Goal: Information Seeking & Learning: Learn about a topic

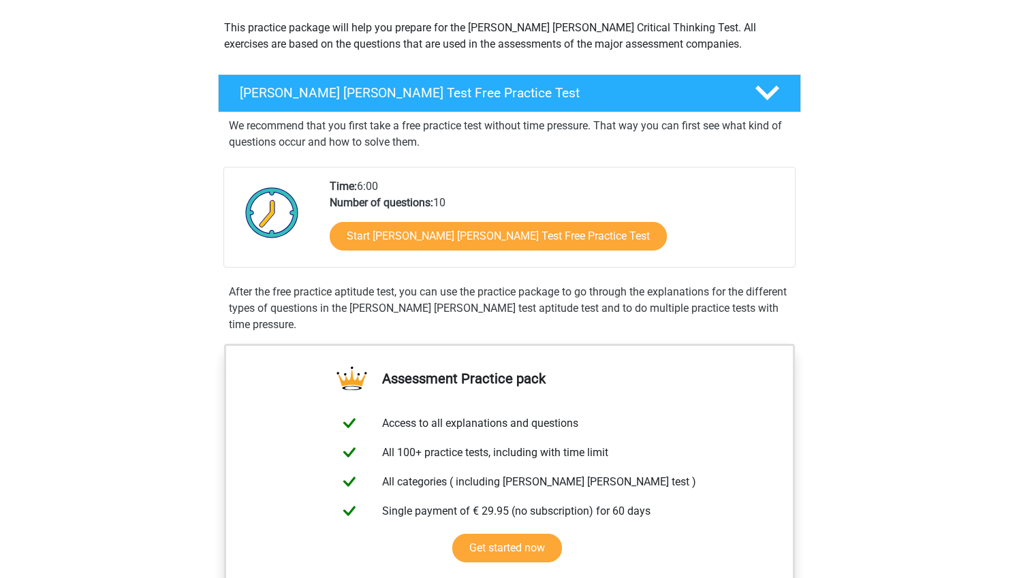
scroll to position [151, 0]
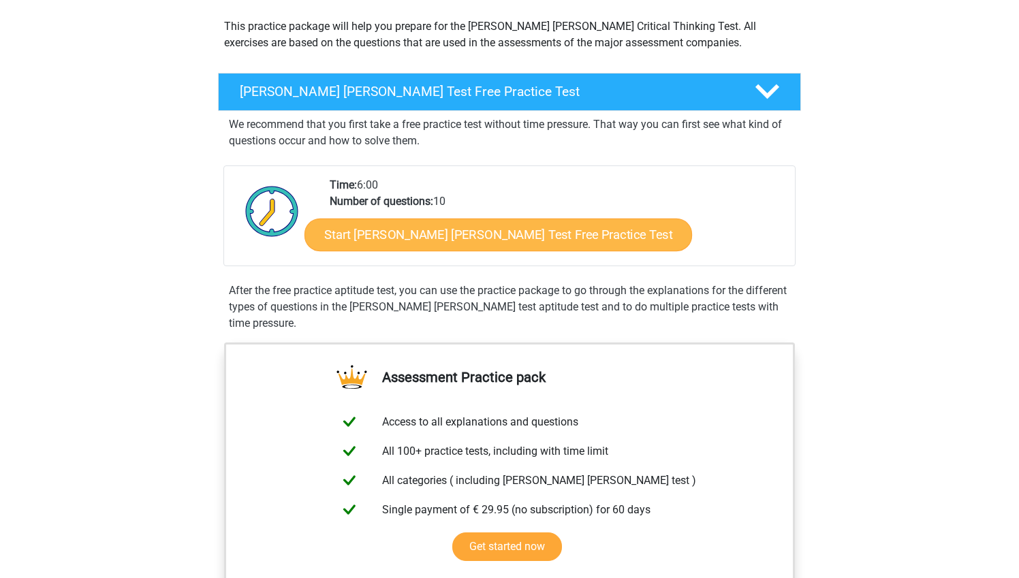
click at [499, 234] on link "Start [PERSON_NAME] [PERSON_NAME] Test Free Practice Test" at bounding box center [497, 235] width 387 height 33
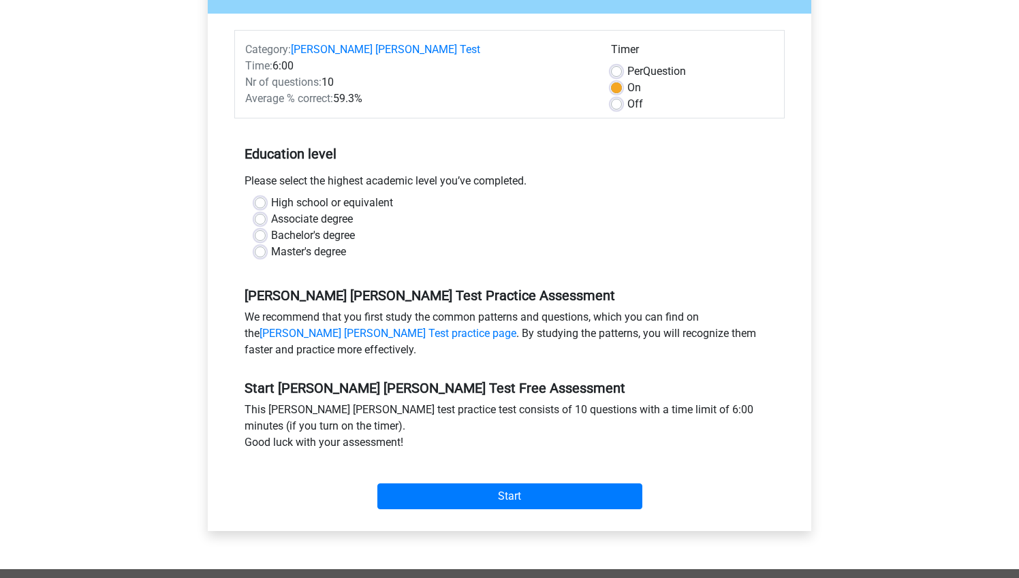
scroll to position [182, 0]
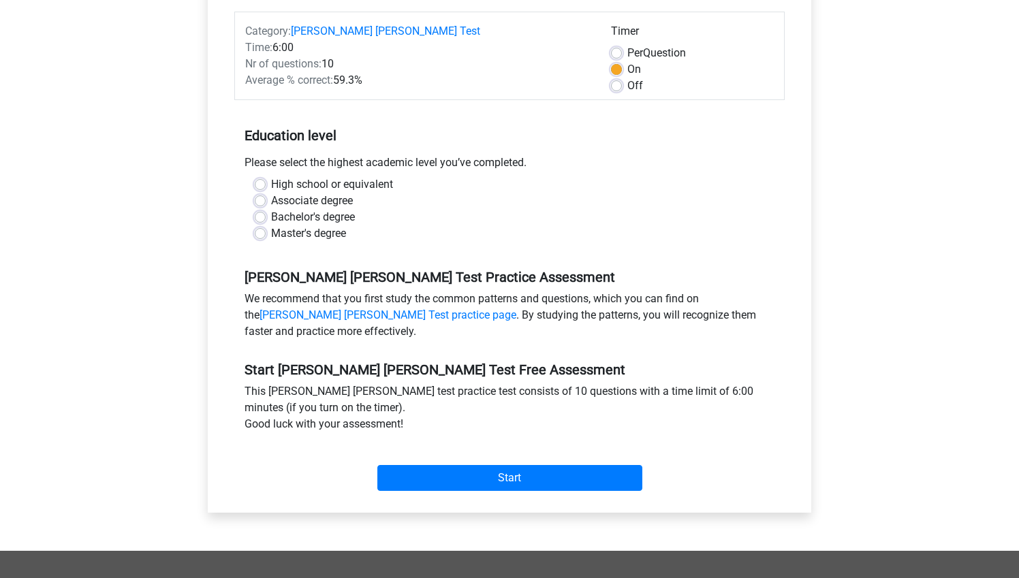
click at [271, 225] on label "Master's degree" at bounding box center [308, 233] width 75 height 16
click at [257, 225] on input "Master's degree" at bounding box center [260, 232] width 11 height 14
radio input "true"
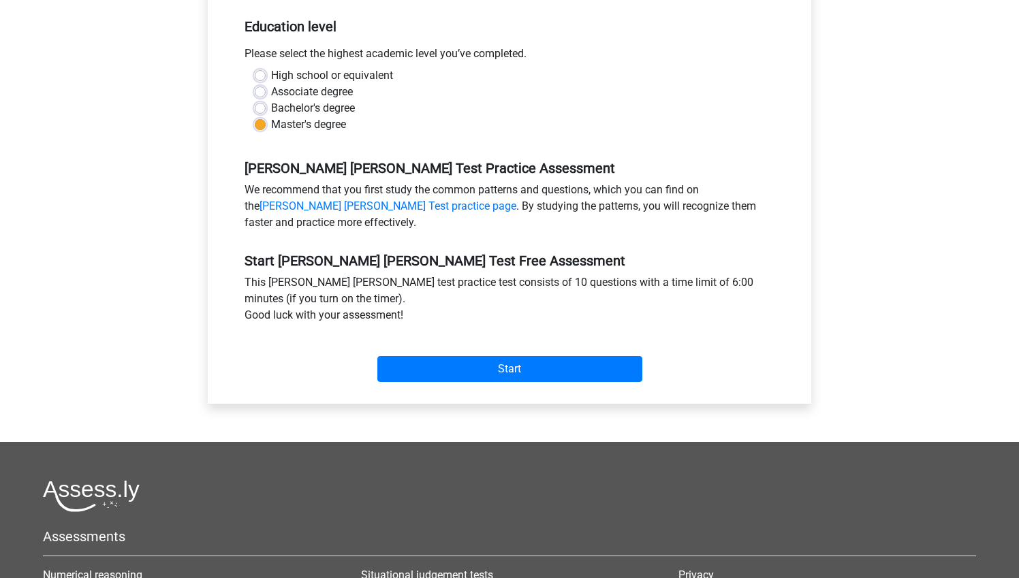
scroll to position [358, 0]
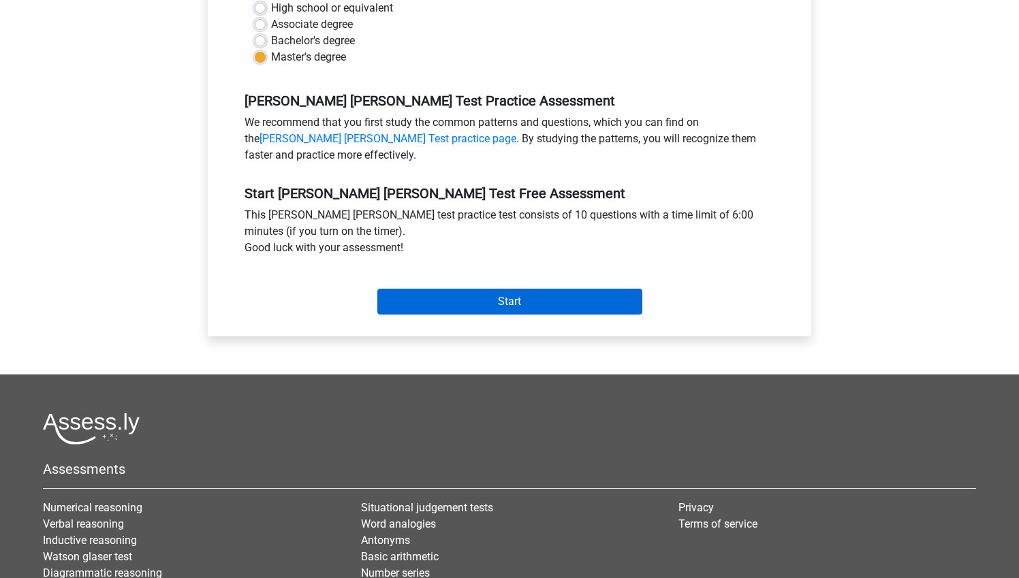
click at [507, 289] on input "Start" at bounding box center [509, 302] width 265 height 26
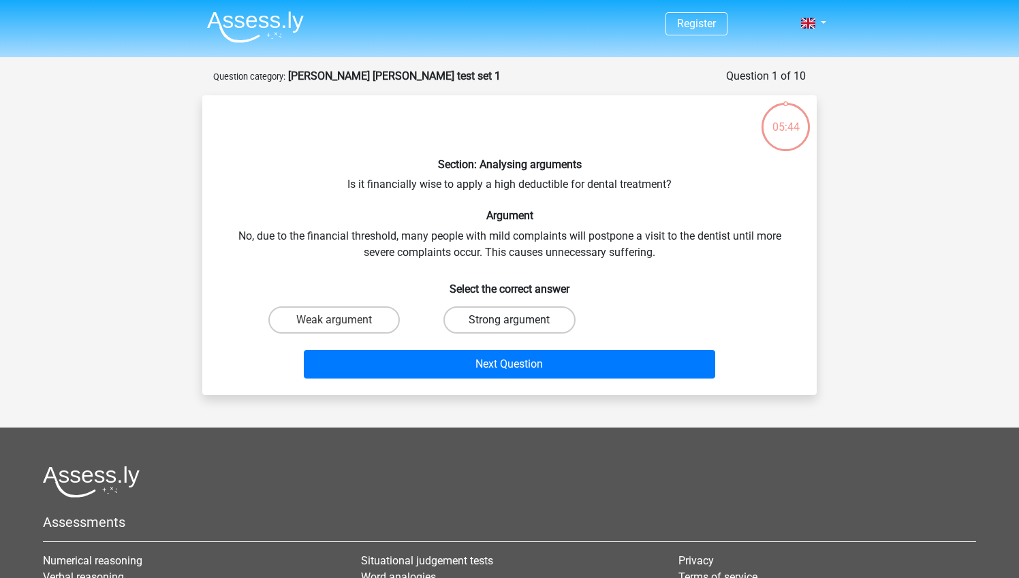
click at [500, 319] on label "Strong argument" at bounding box center [508, 319] width 131 height 27
click at [509, 320] on input "Strong argument" at bounding box center [513, 324] width 9 height 9
radio input "true"
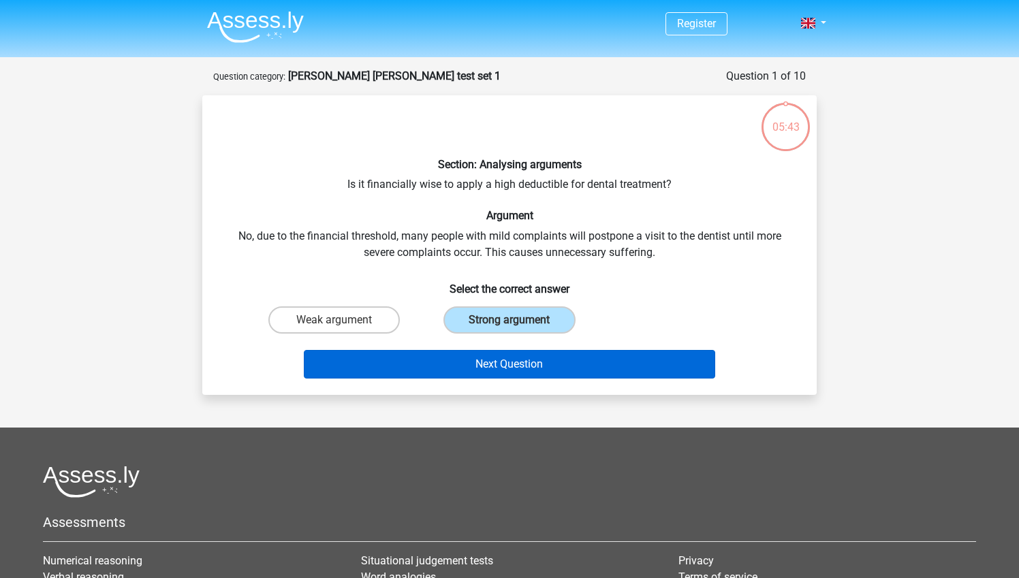
click at [511, 368] on button "Next Question" at bounding box center [510, 364] width 412 height 29
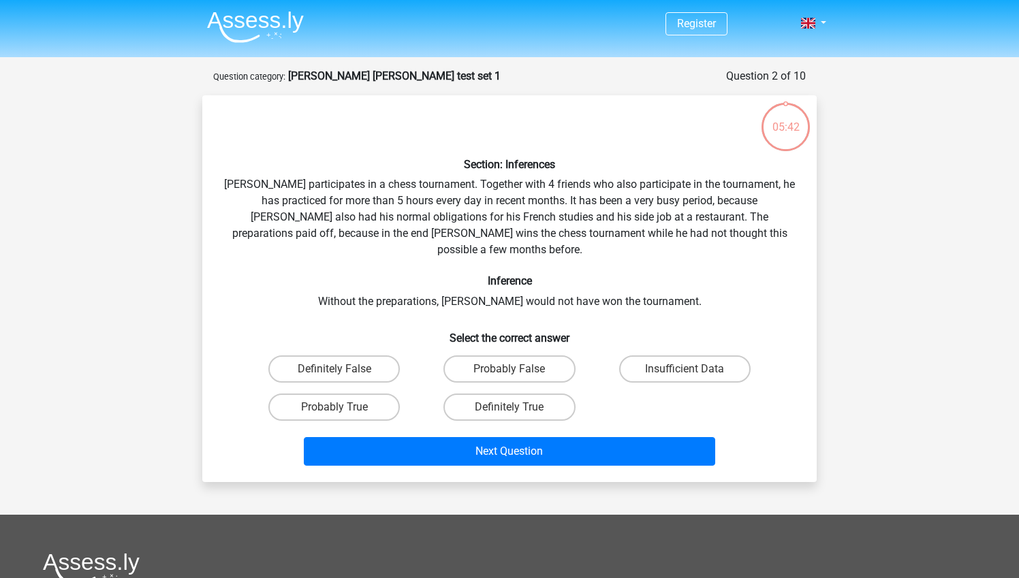
scroll to position [68, 0]
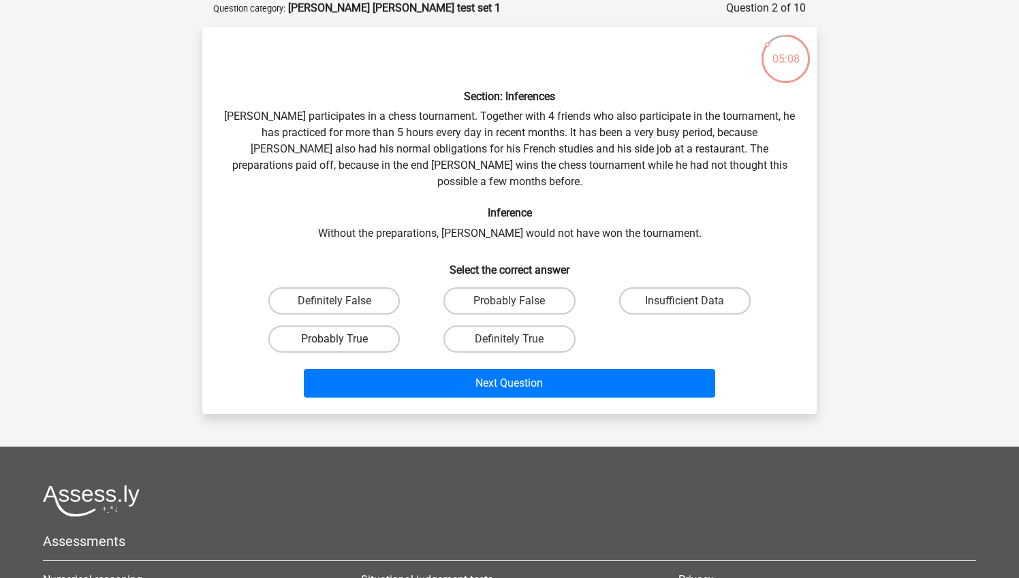
click at [344, 325] on label "Probably True" at bounding box center [333, 338] width 131 height 27
click at [343, 339] on input "Probably True" at bounding box center [338, 343] width 9 height 9
radio input "true"
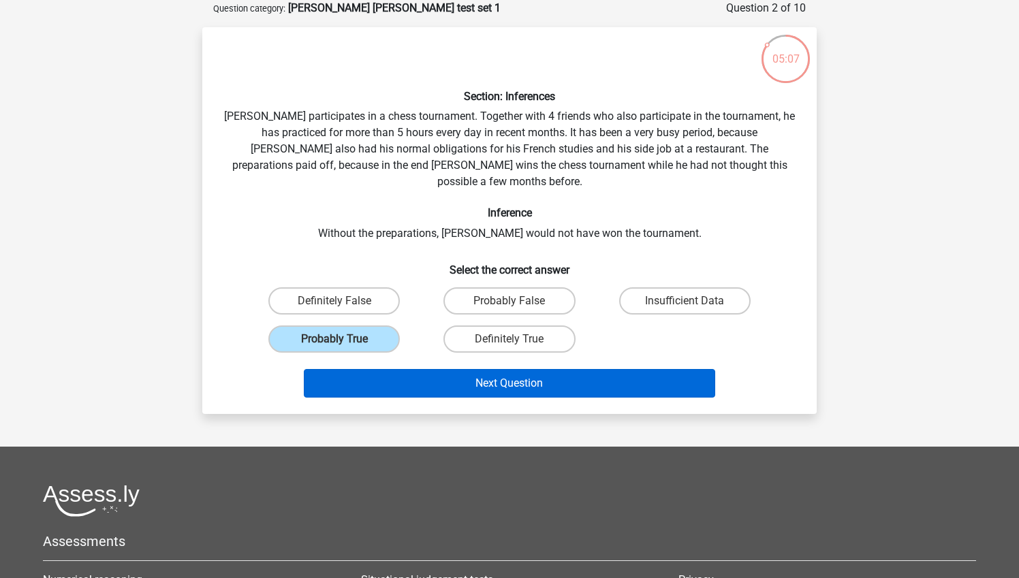
click at [462, 369] on button "Next Question" at bounding box center [510, 383] width 412 height 29
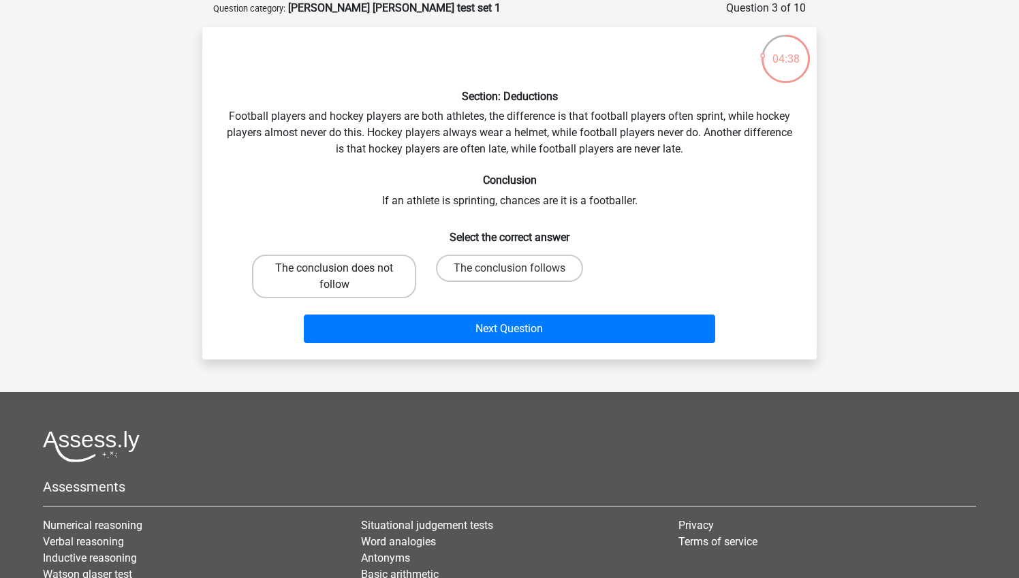
click at [378, 291] on label "The conclusion does not follow" at bounding box center [334, 277] width 164 height 44
click at [343, 277] on input "The conclusion does not follow" at bounding box center [338, 272] width 9 height 9
radio input "true"
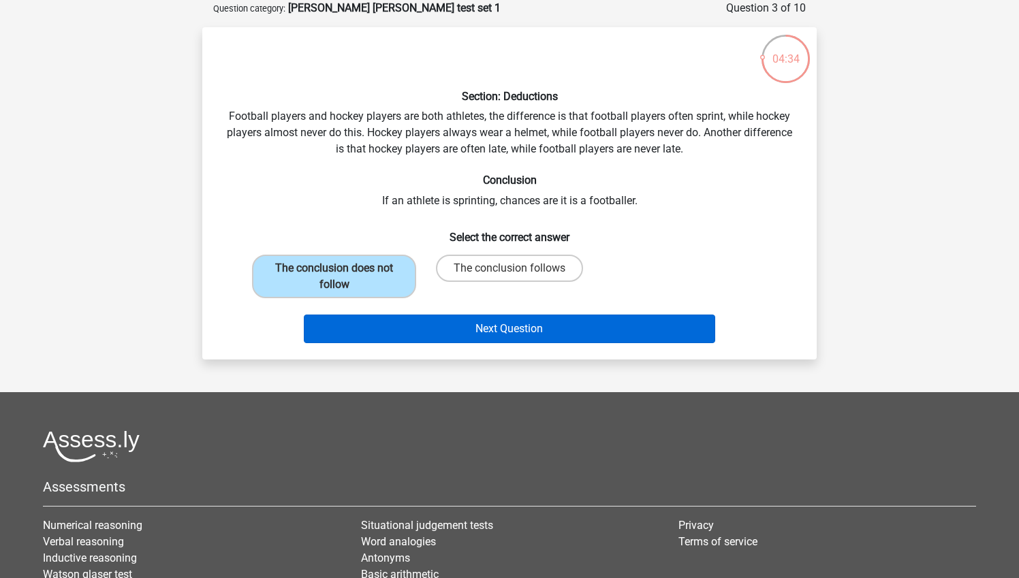
click at [445, 328] on button "Next Question" at bounding box center [510, 329] width 412 height 29
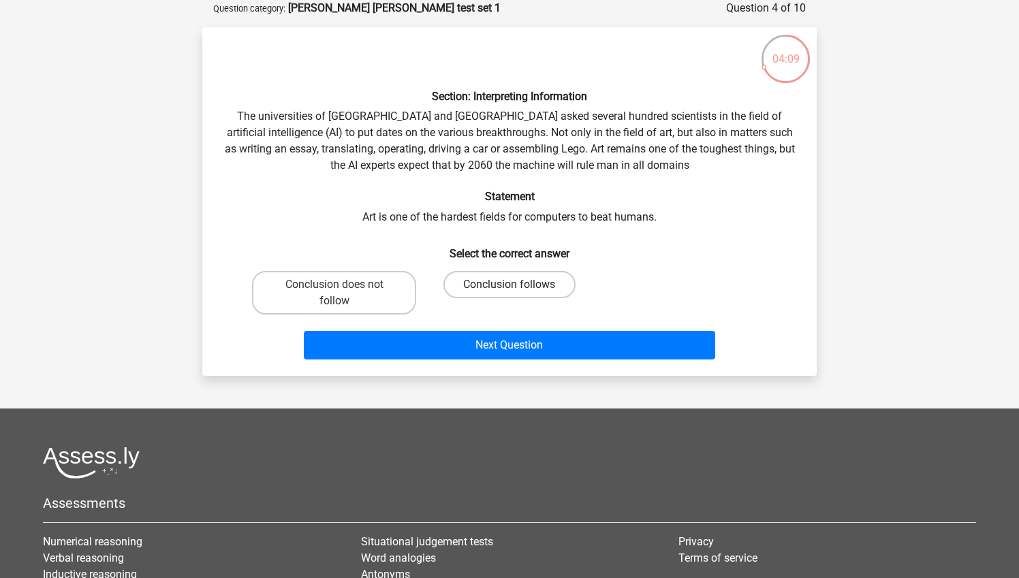
click at [492, 279] on label "Conclusion follows" at bounding box center [508, 284] width 131 height 27
click at [509, 285] on input "Conclusion follows" at bounding box center [513, 289] width 9 height 9
radio input "true"
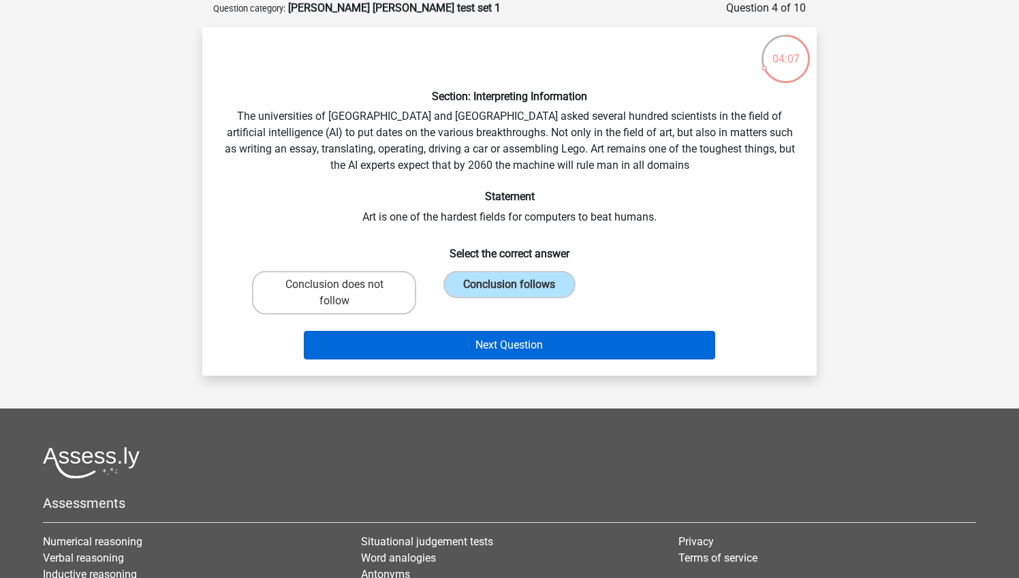
click at [501, 340] on button "Next Question" at bounding box center [510, 345] width 412 height 29
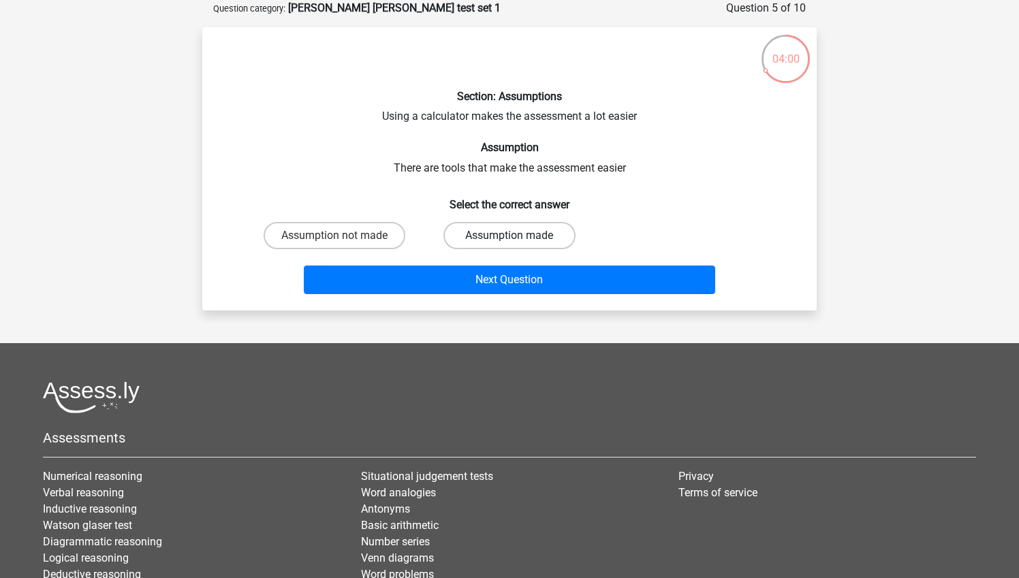
click at [499, 236] on label "Assumption made" at bounding box center [508, 235] width 131 height 27
click at [509, 236] on input "Assumption made" at bounding box center [513, 240] width 9 height 9
radio input "true"
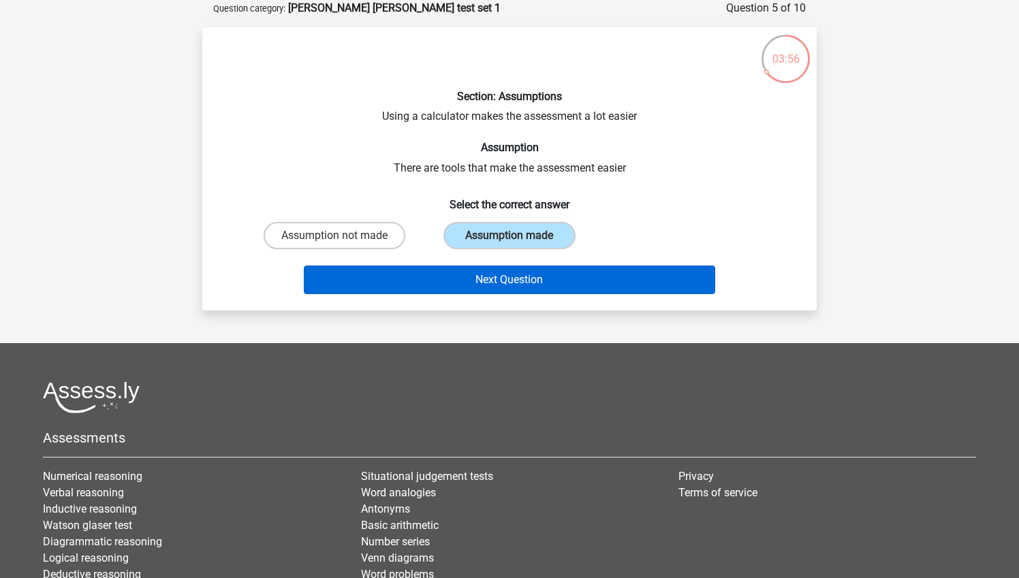
click at [504, 276] on button "Next Question" at bounding box center [510, 280] width 412 height 29
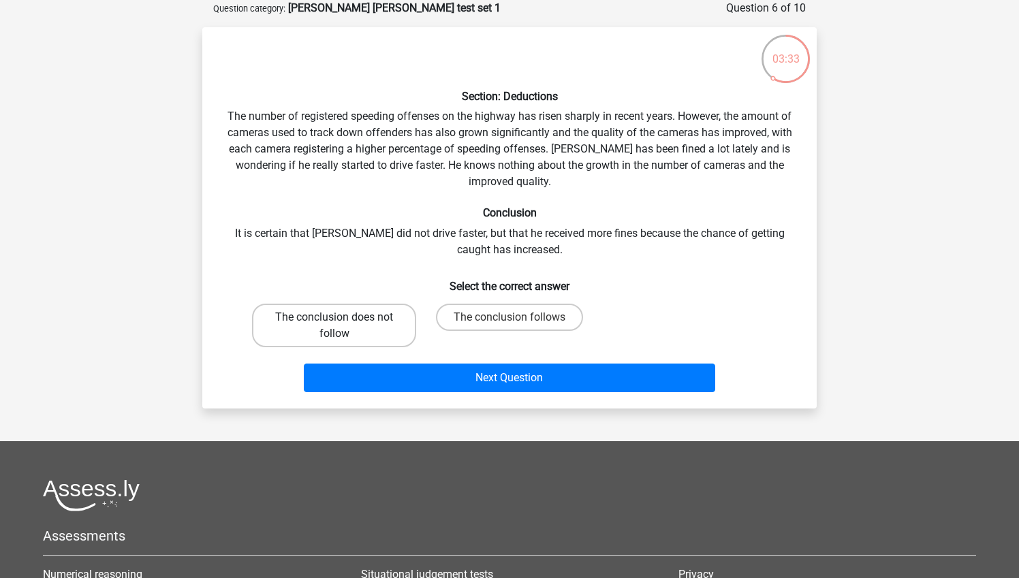
click at [396, 313] on label "The conclusion does not follow" at bounding box center [334, 326] width 164 height 44
click at [343, 317] on input "The conclusion does not follow" at bounding box center [338, 321] width 9 height 9
radio input "true"
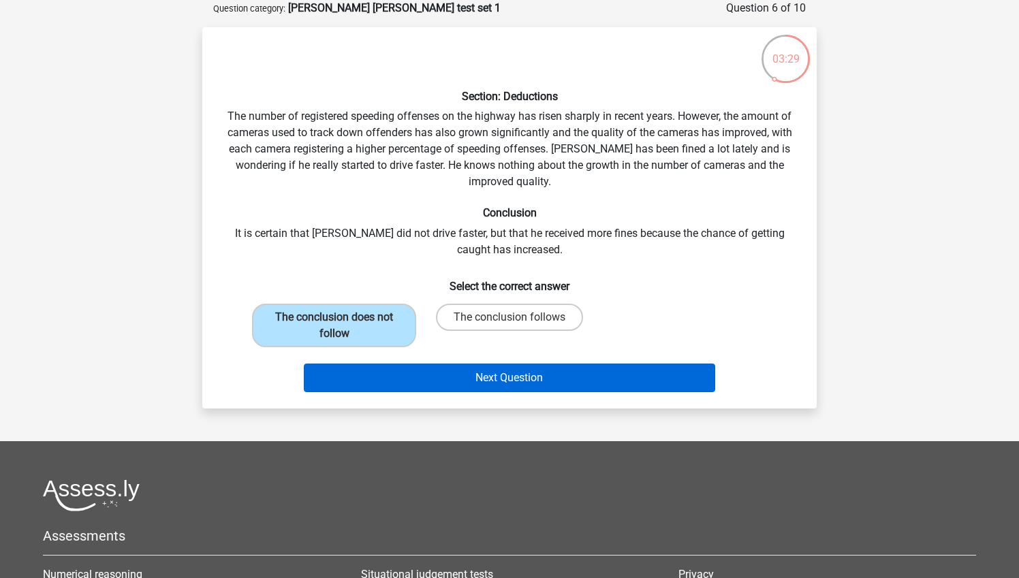
click at [465, 377] on button "Next Question" at bounding box center [510, 378] width 412 height 29
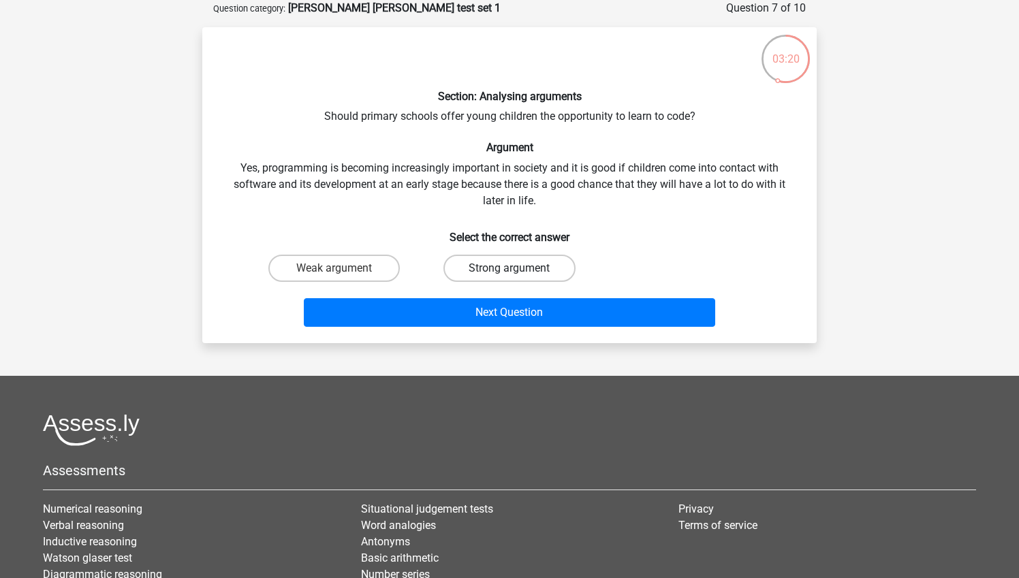
click at [529, 264] on label "Strong argument" at bounding box center [508, 268] width 131 height 27
click at [518, 268] on input "Strong argument" at bounding box center [513, 272] width 9 height 9
radio input "true"
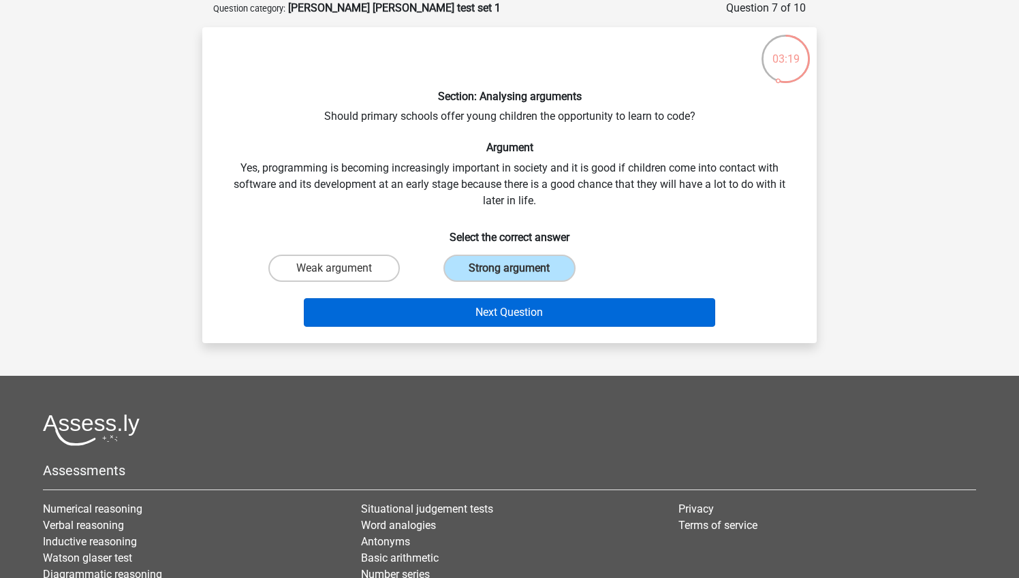
click at [529, 307] on button "Next Question" at bounding box center [510, 312] width 412 height 29
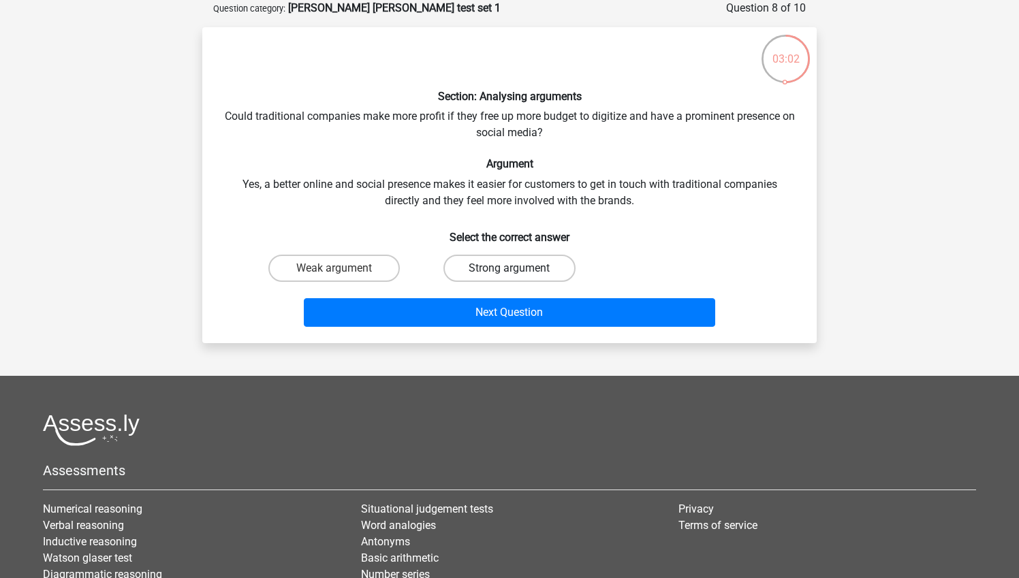
click at [531, 272] on label "Strong argument" at bounding box center [508, 268] width 131 height 27
click at [518, 272] on input "Strong argument" at bounding box center [513, 272] width 9 height 9
radio input "true"
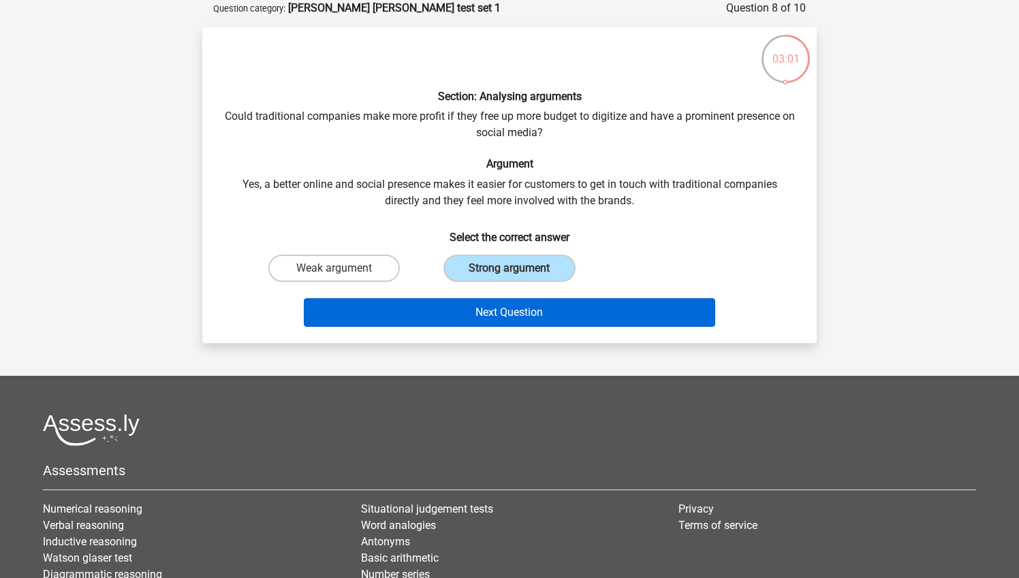
click at [537, 309] on button "Next Question" at bounding box center [510, 312] width 412 height 29
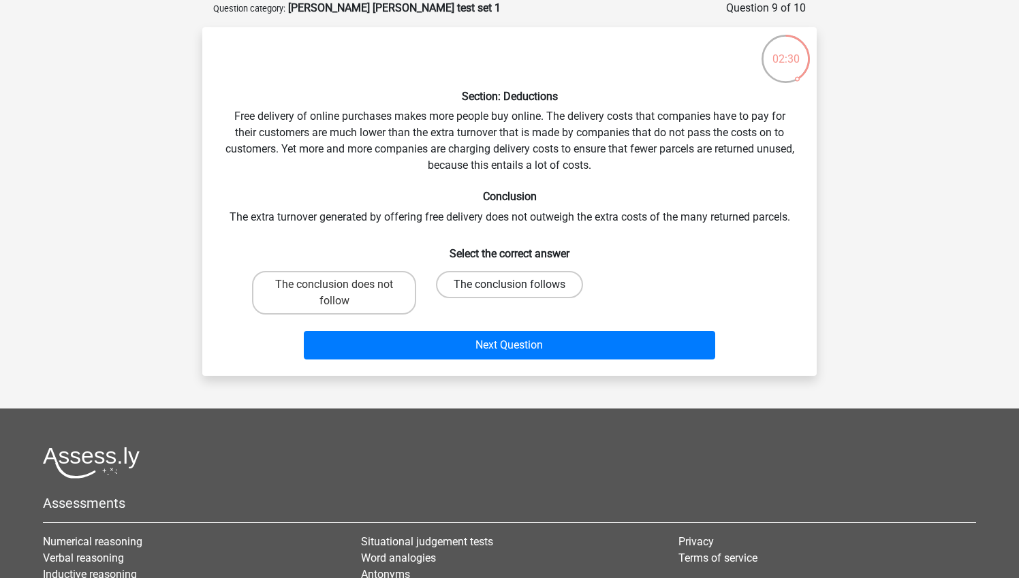
click at [533, 283] on label "The conclusion follows" at bounding box center [509, 284] width 147 height 27
click at [518, 285] on input "The conclusion follows" at bounding box center [513, 289] width 9 height 9
radio input "true"
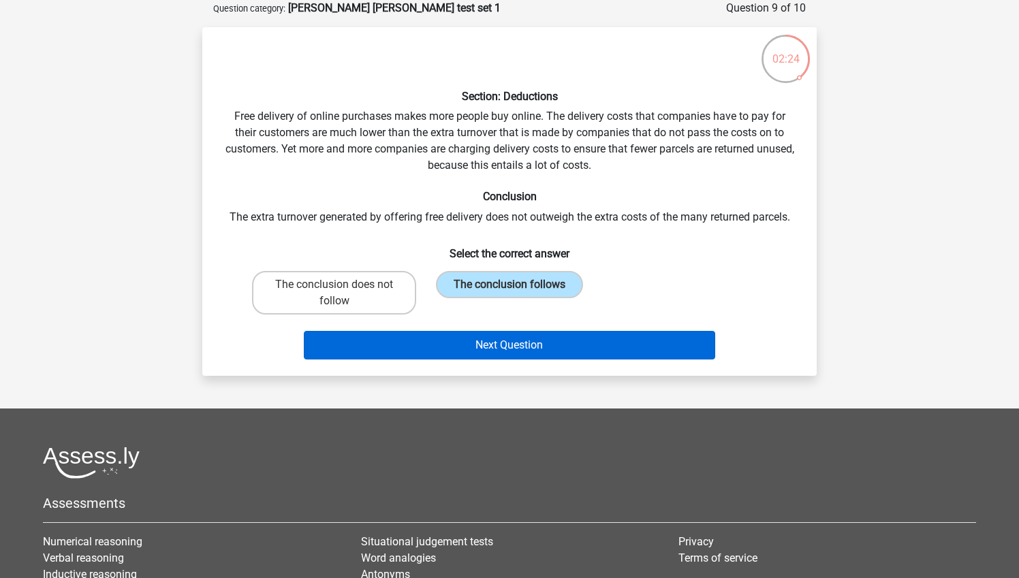
click at [539, 345] on button "Next Question" at bounding box center [510, 345] width 412 height 29
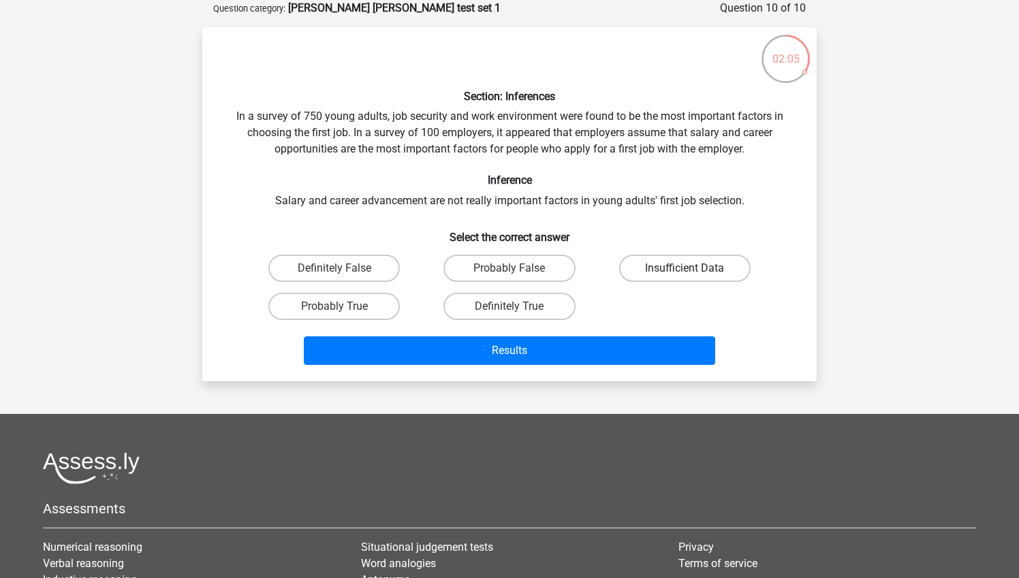
click at [681, 266] on label "Insufficient Data" at bounding box center [684, 268] width 131 height 27
click at [684, 268] on input "Insufficient Data" at bounding box center [688, 272] width 9 height 9
radio input "true"
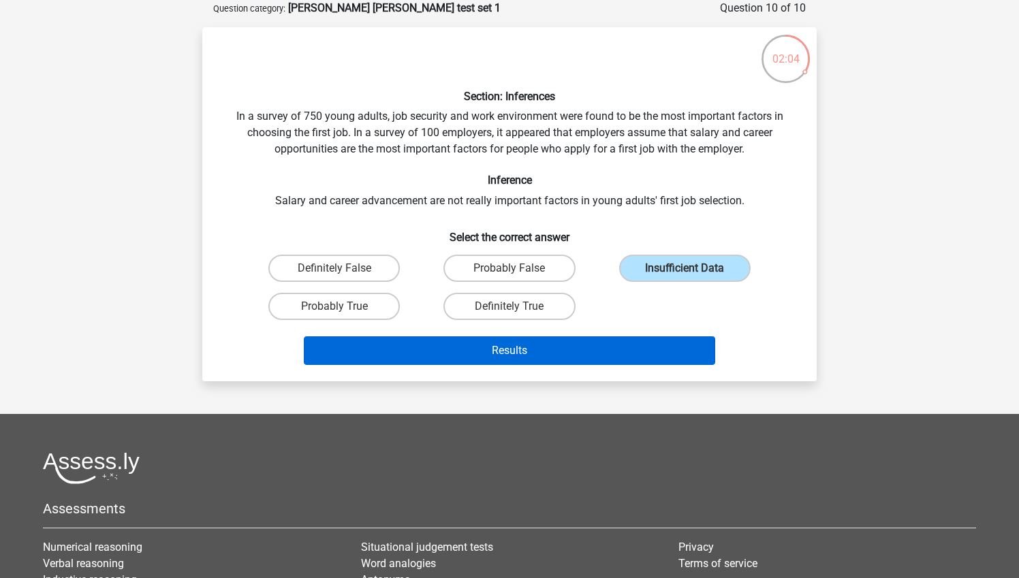
click at [635, 347] on button "Results" at bounding box center [510, 350] width 412 height 29
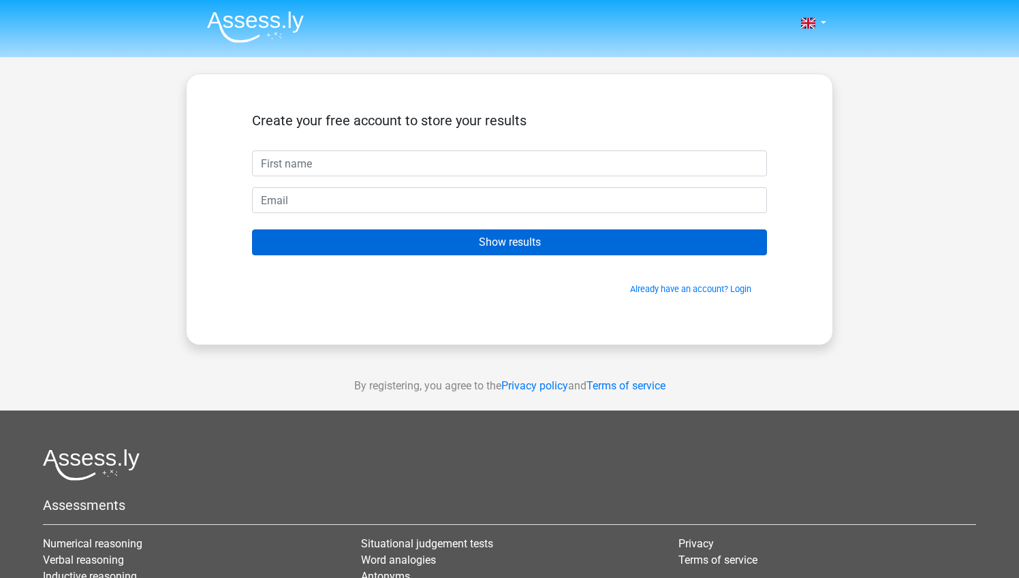
click at [631, 249] on input "Show results" at bounding box center [509, 242] width 515 height 26
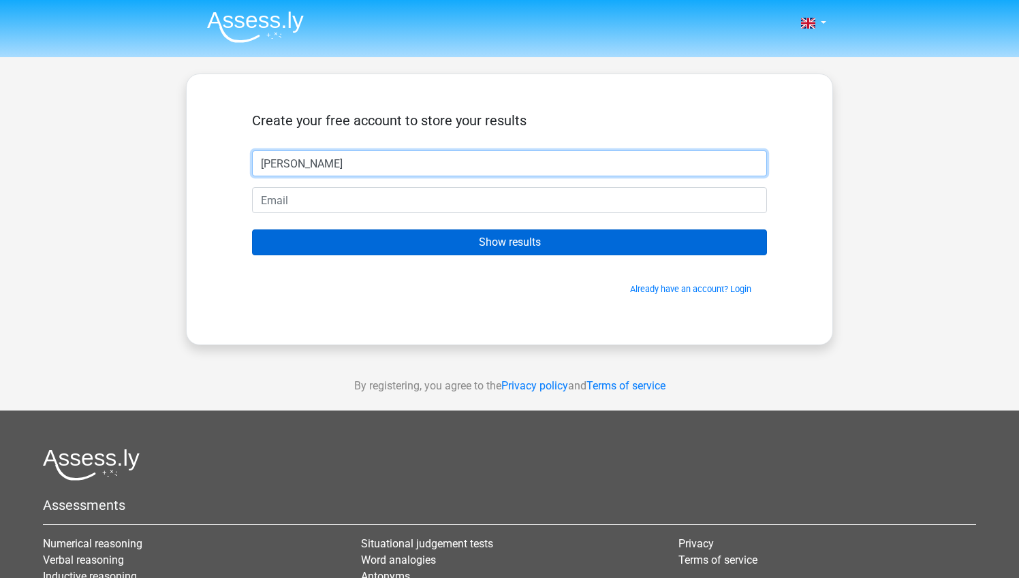
type input "James"
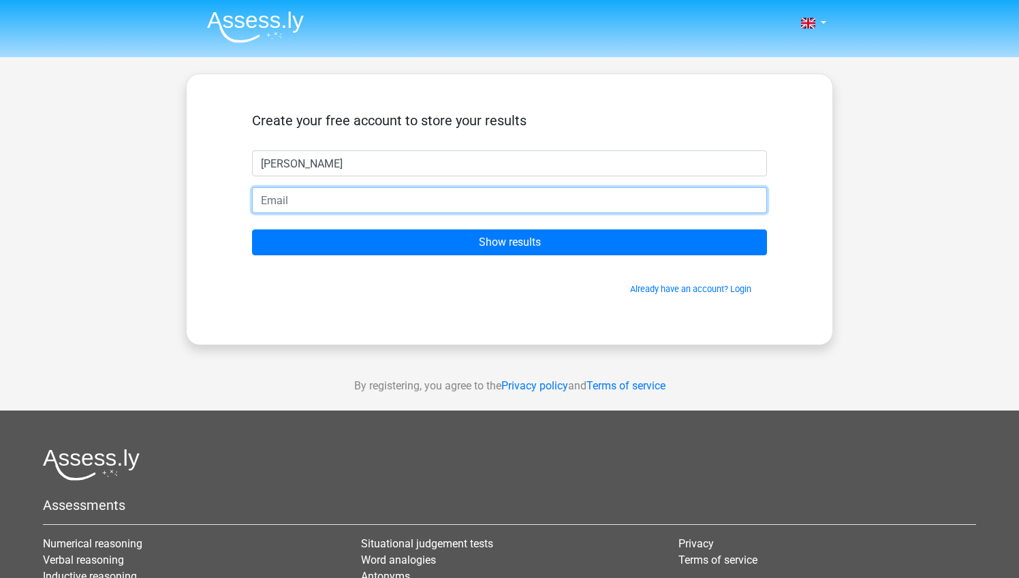
type input "surfing_snicker.6z@icloud.com"
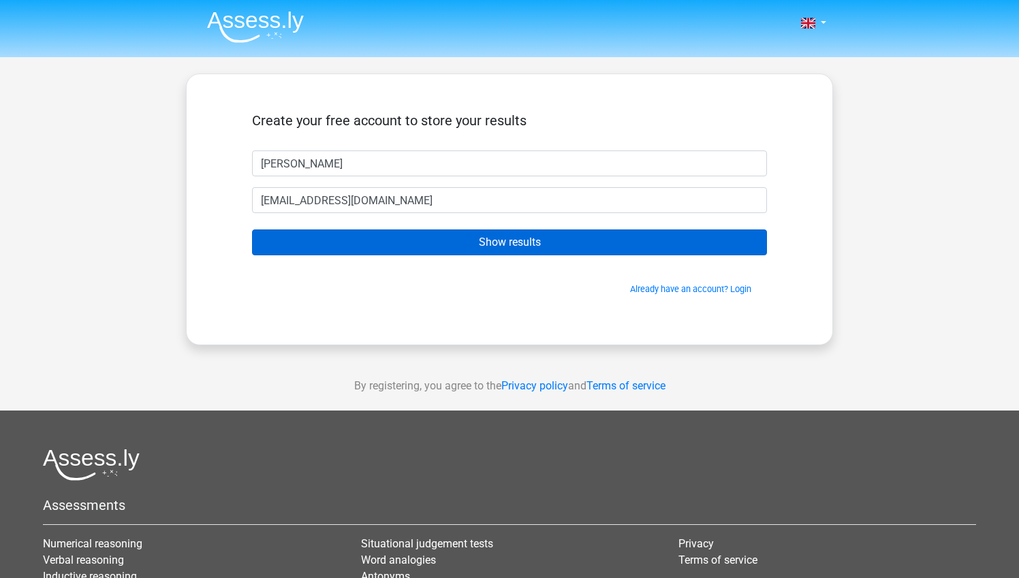
click at [530, 246] on input "Show results" at bounding box center [509, 242] width 515 height 26
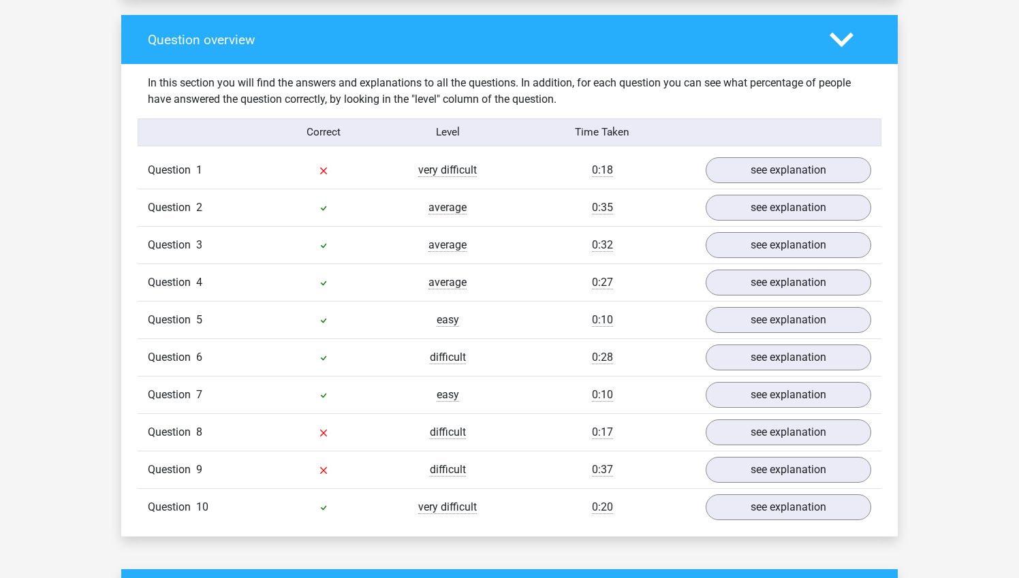
scroll to position [1002, 0]
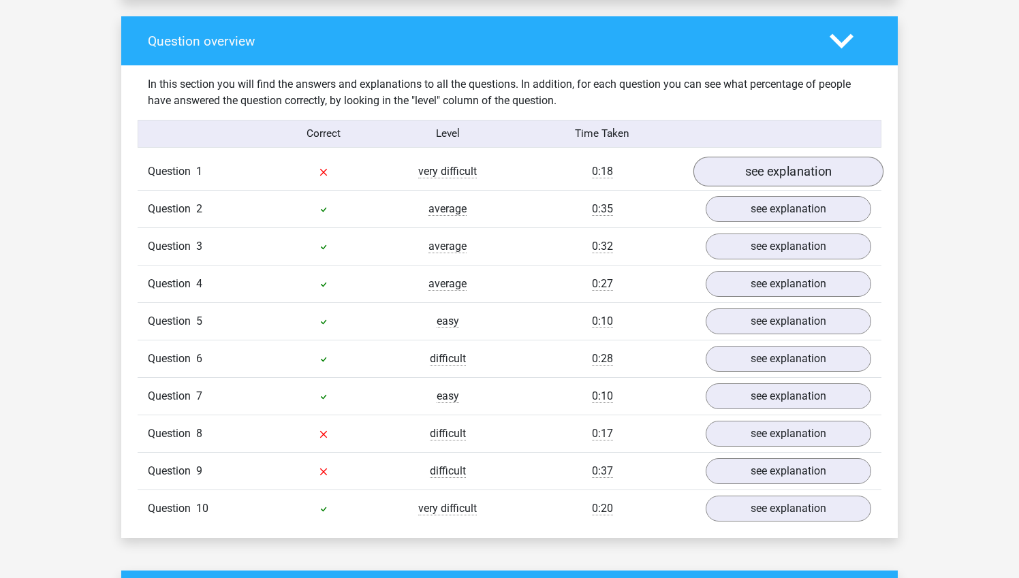
click at [769, 162] on link "see explanation" at bounding box center [788, 172] width 190 height 30
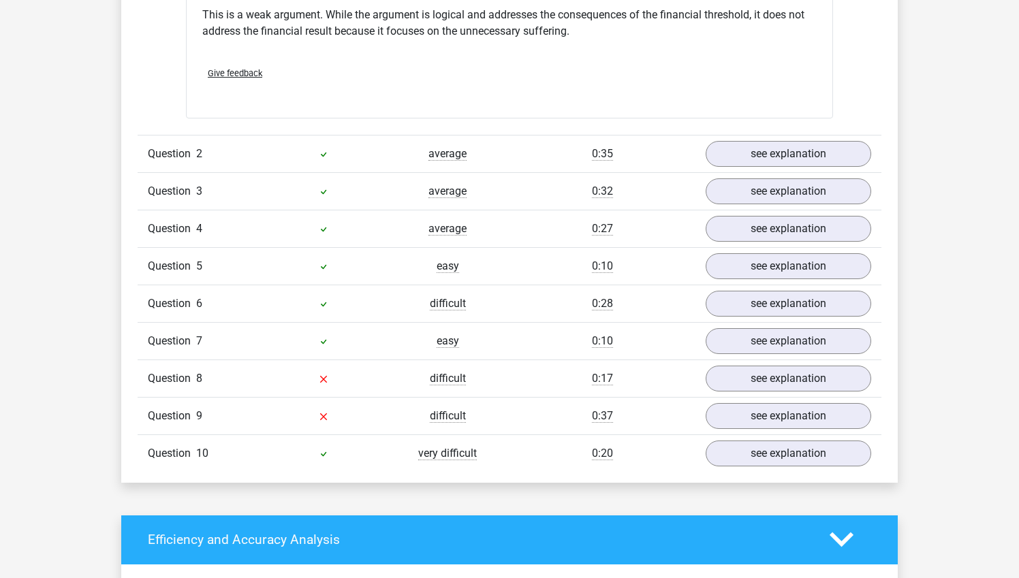
scroll to position [1420, 0]
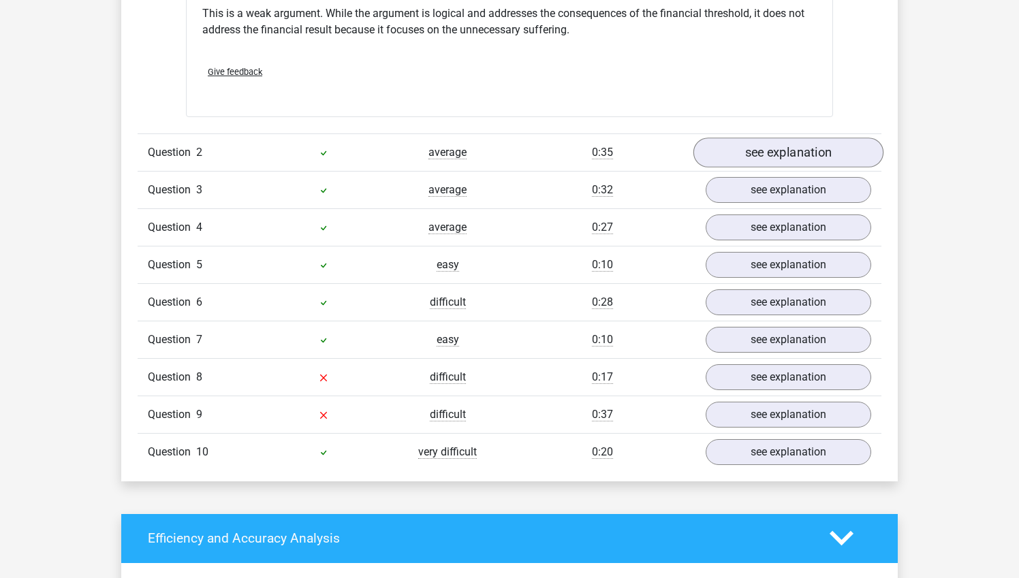
click at [782, 147] on link "see explanation" at bounding box center [788, 153] width 190 height 30
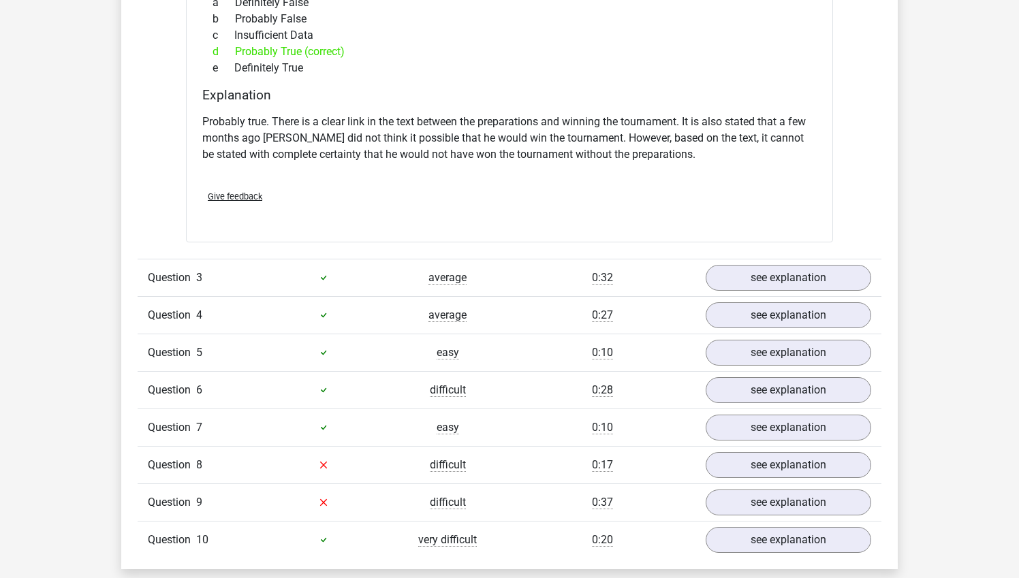
scroll to position [1777, 0]
click at [762, 261] on link "see explanation" at bounding box center [788, 276] width 190 height 30
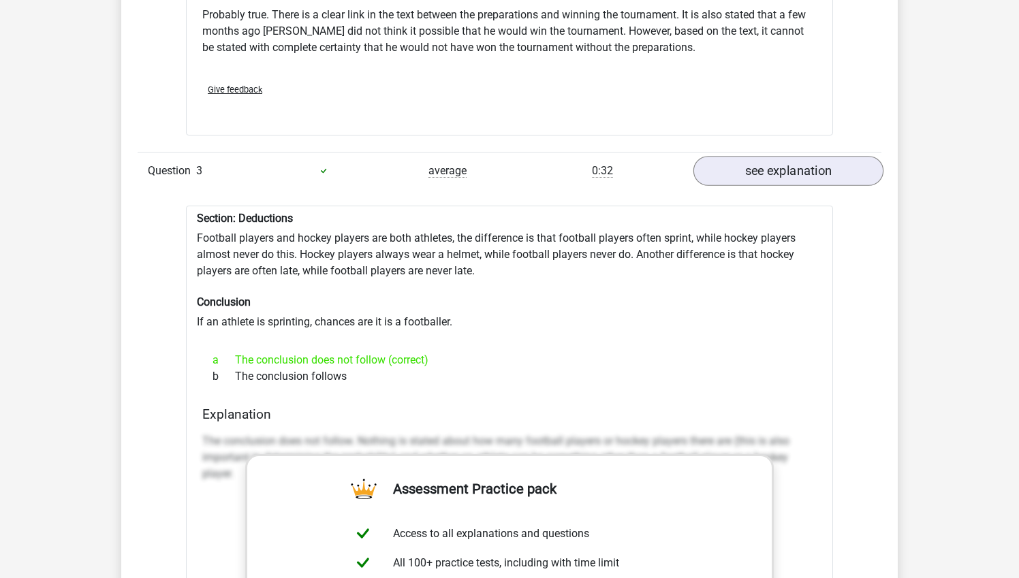
scroll to position [1881, 0]
click at [793, 167] on link "see explanation" at bounding box center [788, 172] width 190 height 30
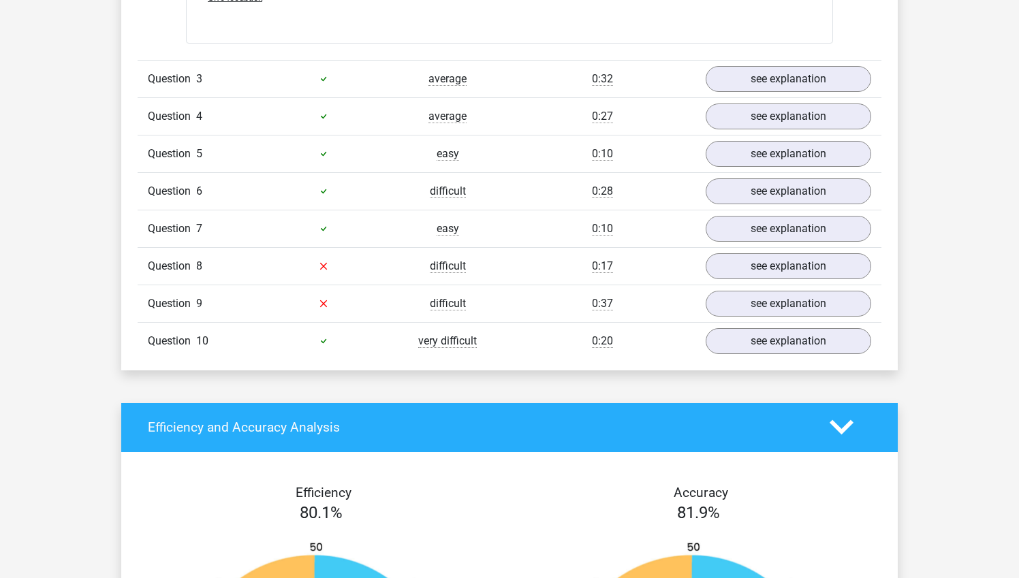
scroll to position [1986, 0]
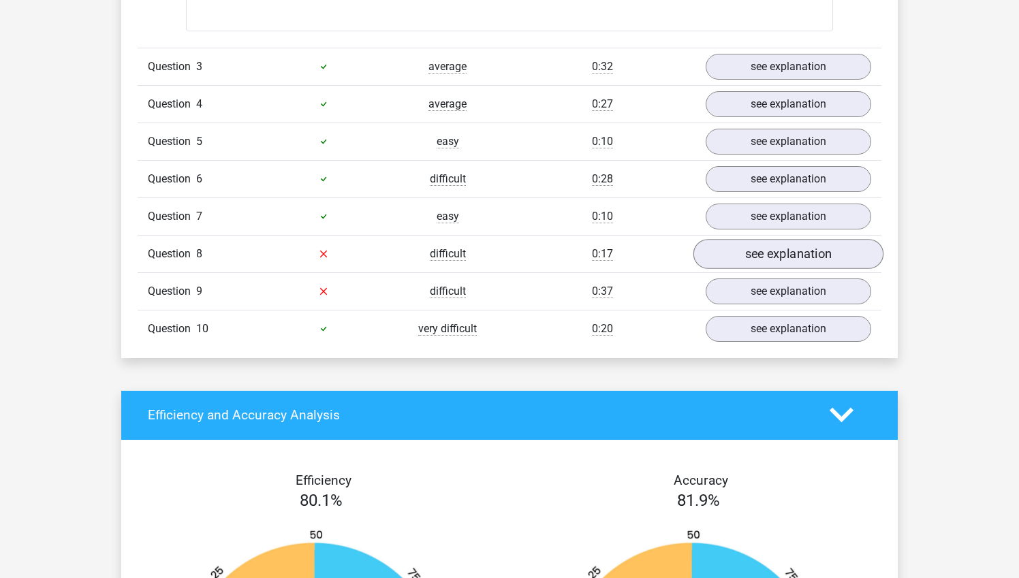
click at [755, 250] on link "see explanation" at bounding box center [788, 254] width 190 height 30
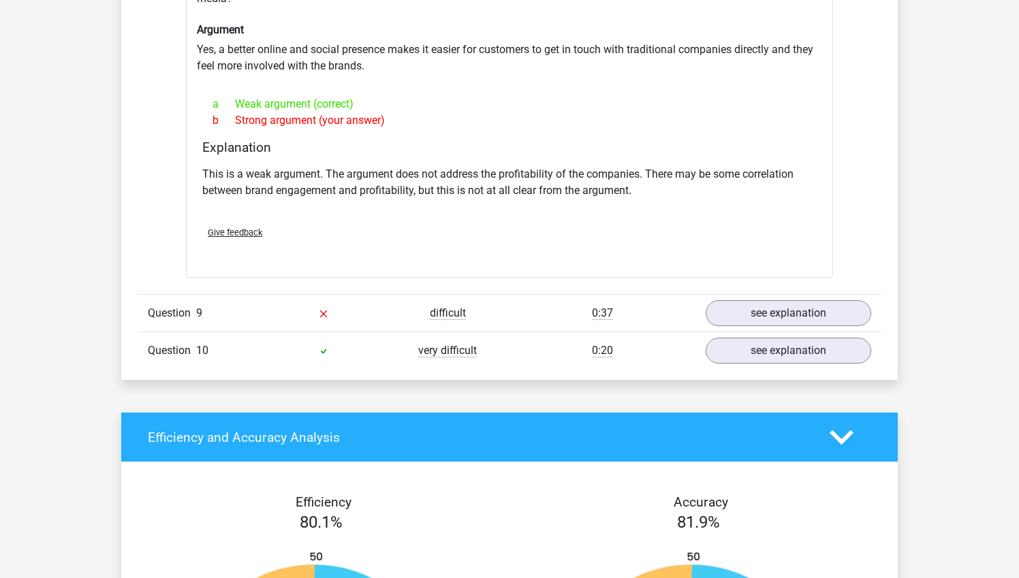
scroll to position [2327, 0]
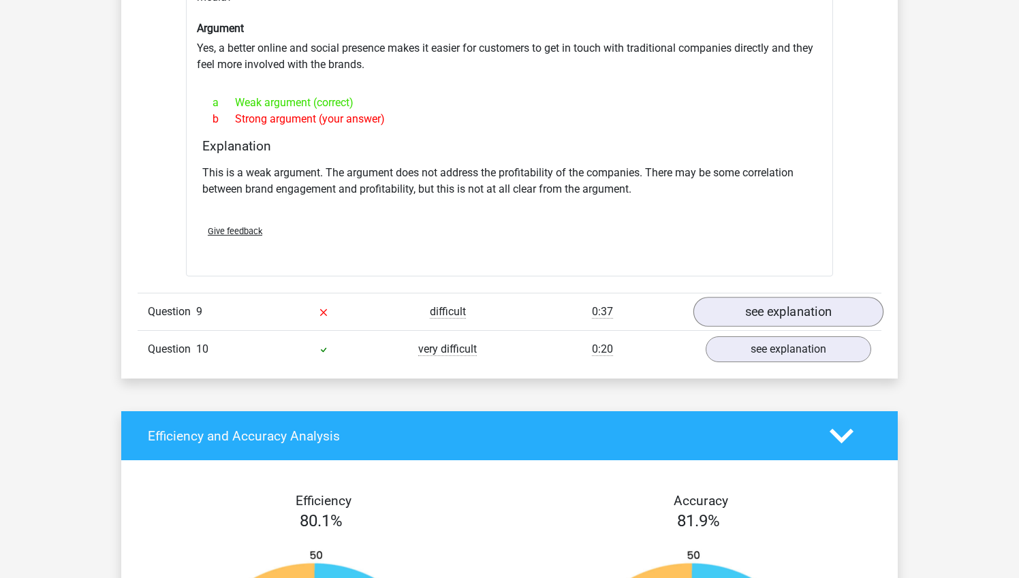
click at [764, 312] on link "see explanation" at bounding box center [788, 312] width 190 height 30
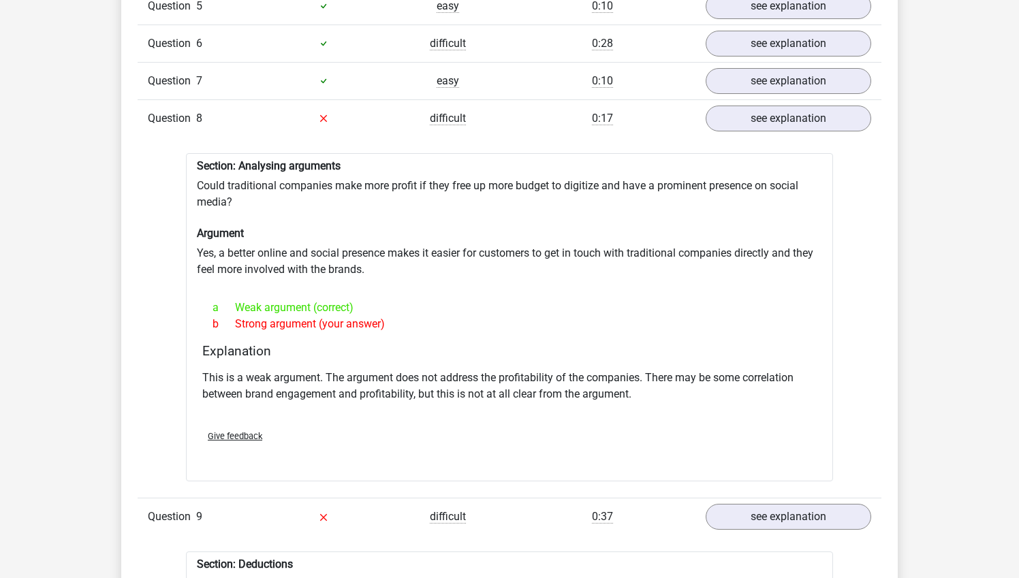
scroll to position [2162, 0]
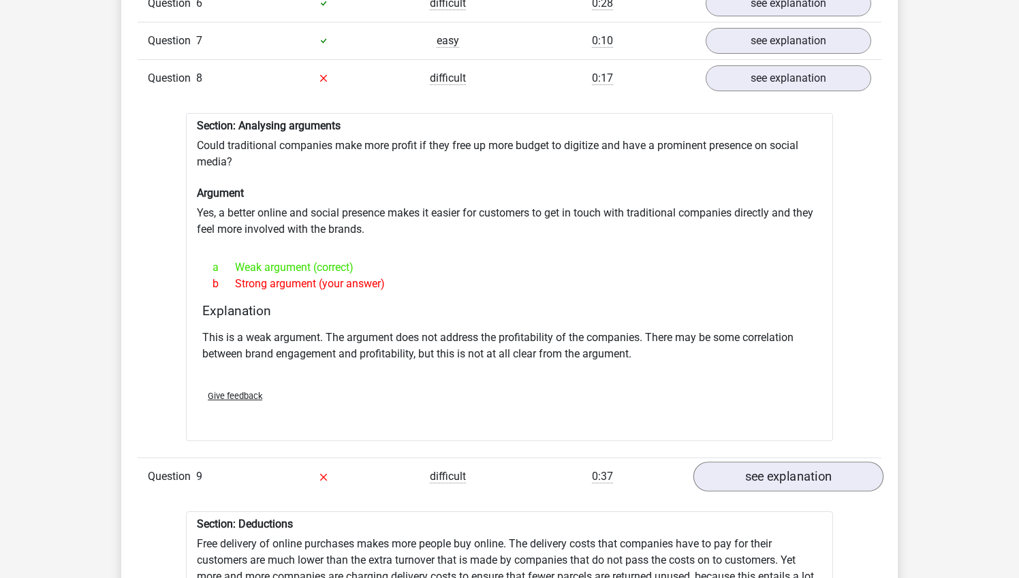
click at [775, 465] on link "see explanation" at bounding box center [788, 477] width 190 height 30
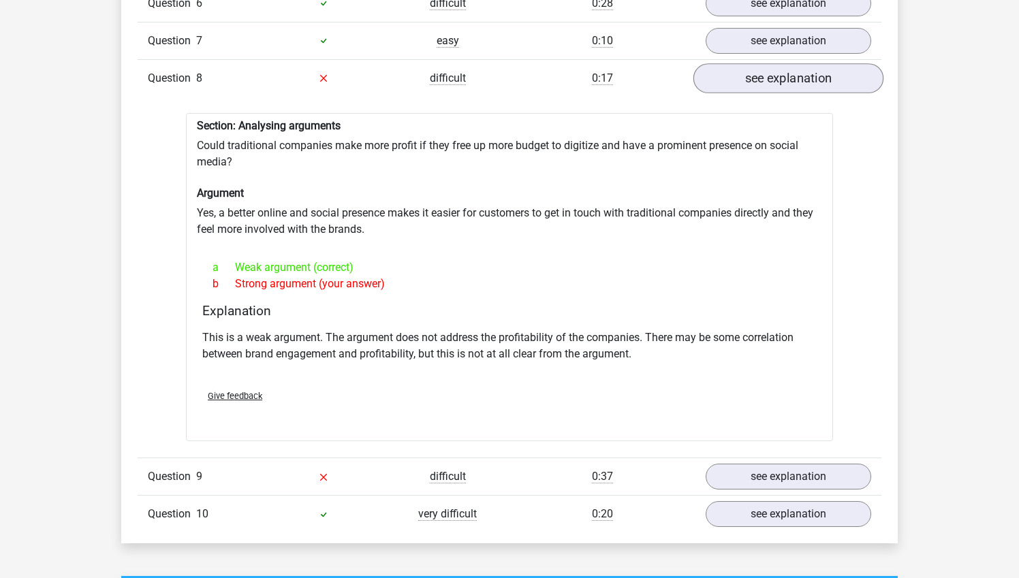
click at [810, 68] on link "see explanation" at bounding box center [788, 78] width 190 height 30
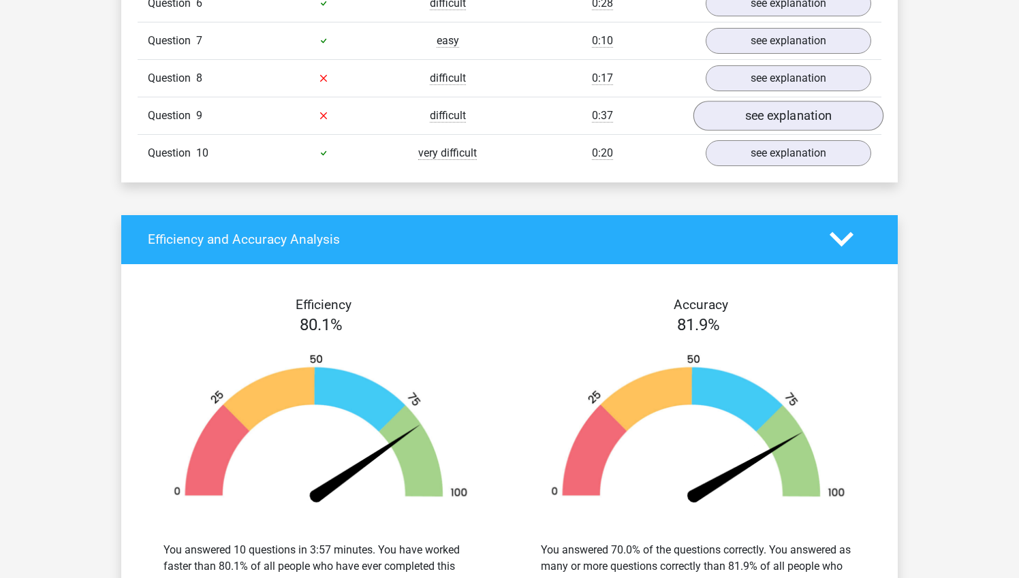
click at [803, 108] on link "see explanation" at bounding box center [788, 116] width 190 height 30
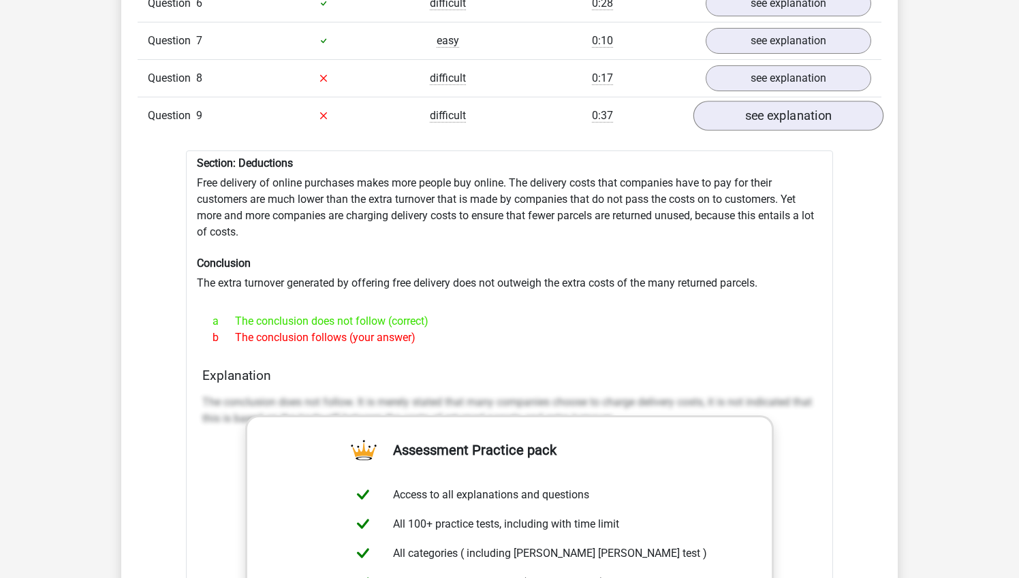
click at [818, 107] on link "see explanation" at bounding box center [788, 116] width 190 height 30
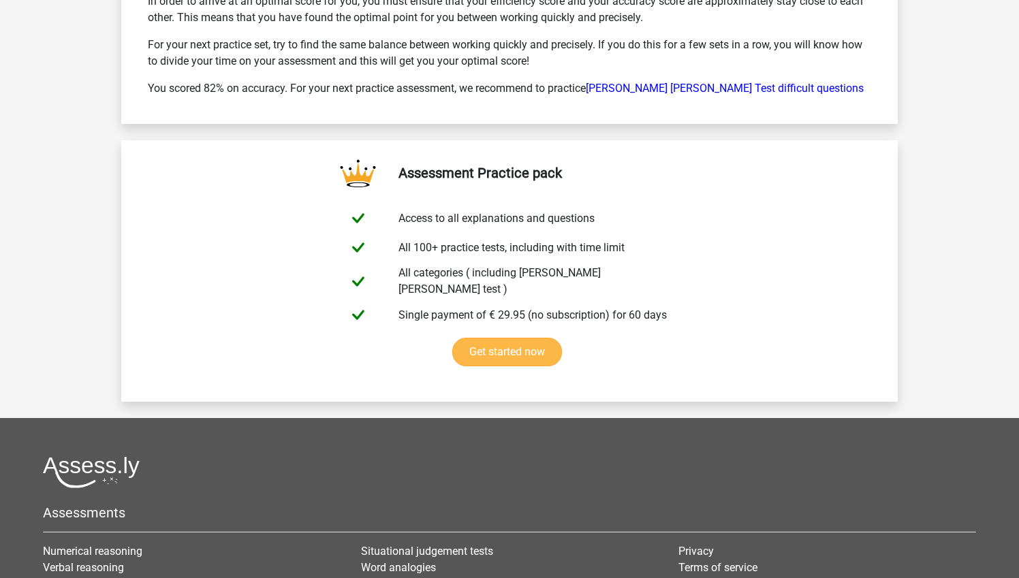
scroll to position [2986, 0]
click at [640, 81] on link "Watson Glaser Test difficult questions" at bounding box center [725, 87] width 278 height 13
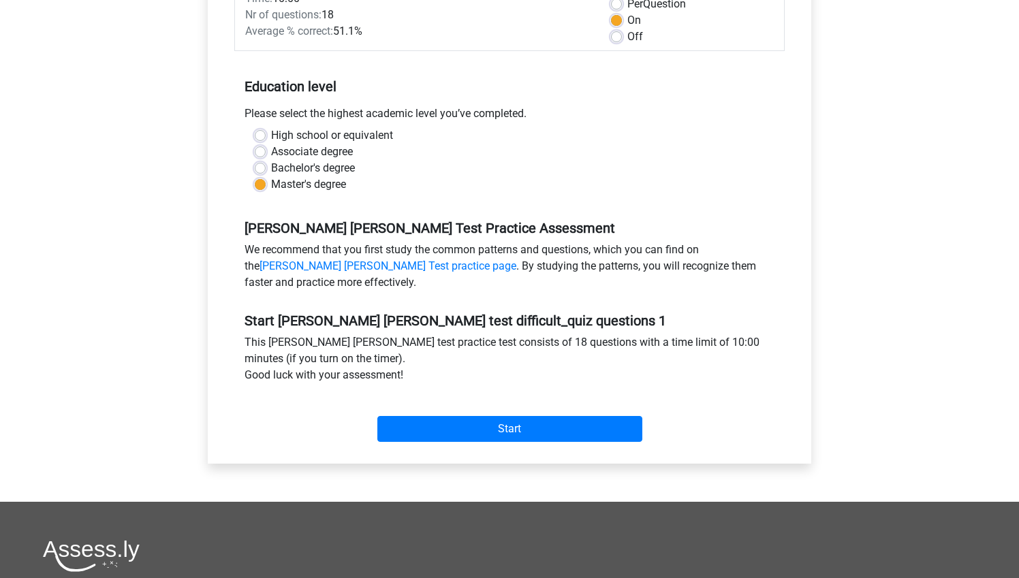
scroll to position [229, 0]
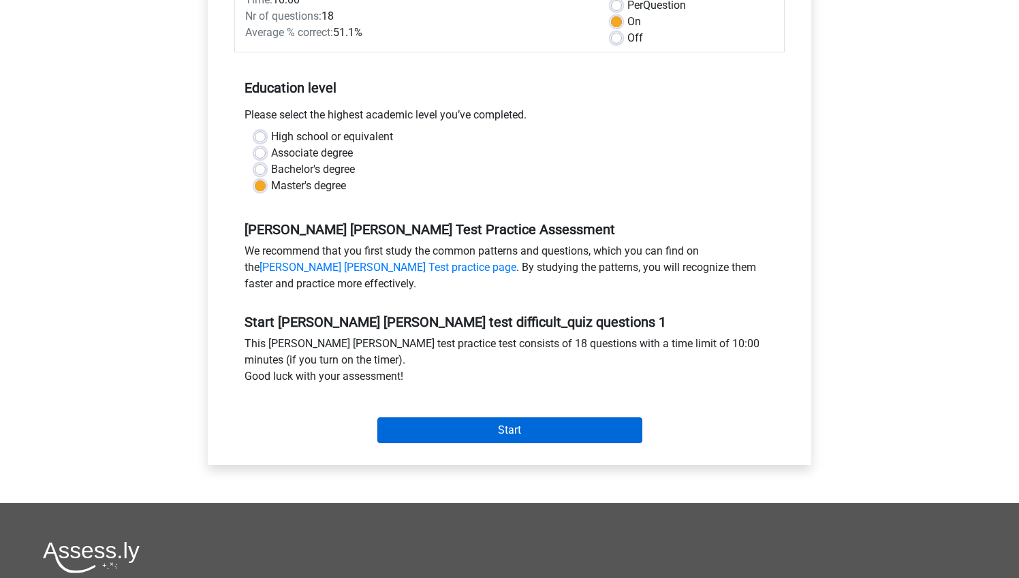
click at [492, 417] on input "Start" at bounding box center [509, 430] width 265 height 26
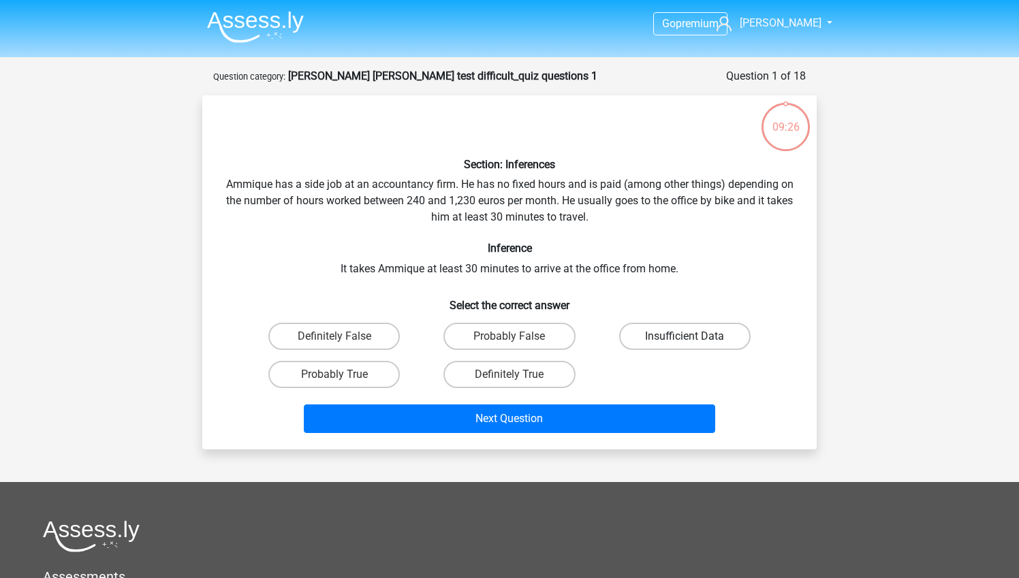
click at [688, 335] on label "Insufficient Data" at bounding box center [684, 336] width 131 height 27
click at [688, 336] on input "Insufficient Data" at bounding box center [688, 340] width 9 height 9
radio input "true"
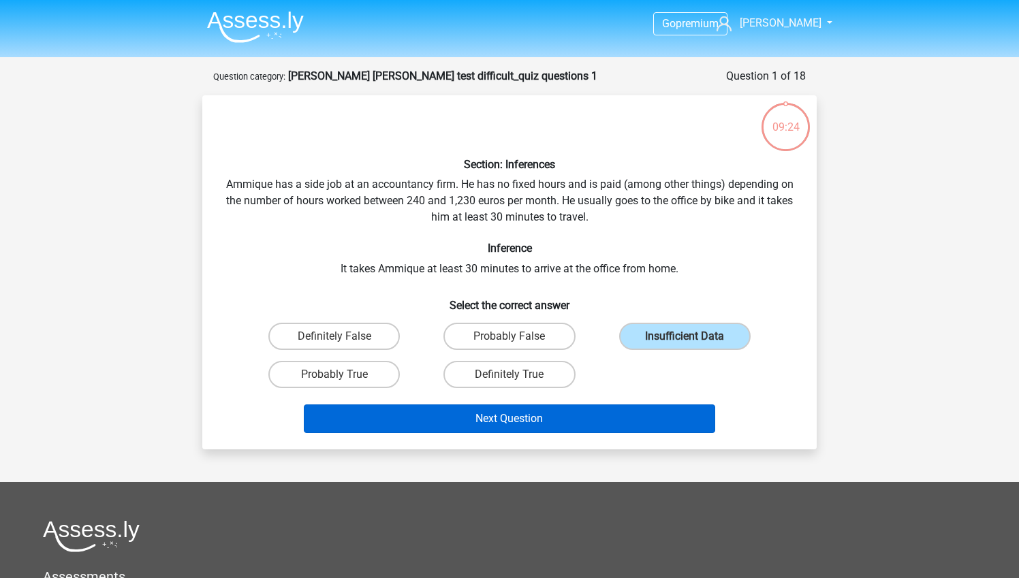
click at [571, 420] on button "Next Question" at bounding box center [510, 418] width 412 height 29
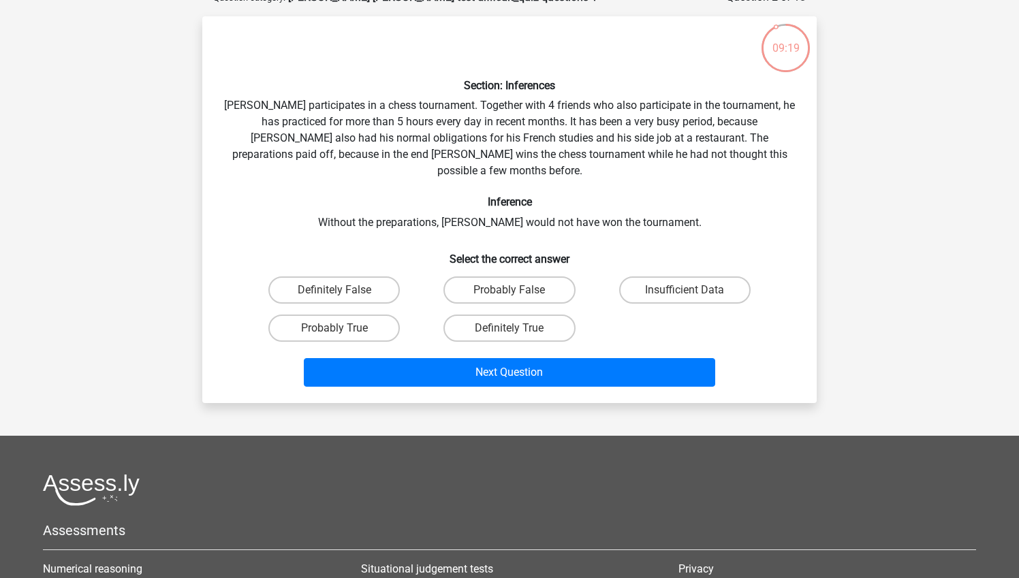
scroll to position [77, 0]
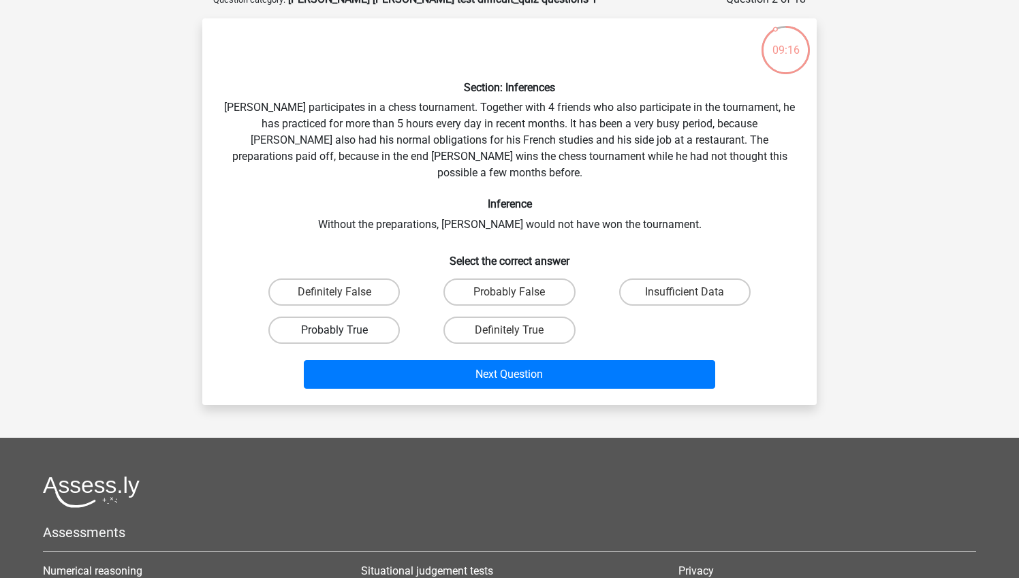
click at [363, 317] on label "Probably True" at bounding box center [333, 330] width 131 height 27
click at [343, 330] on input "Probably True" at bounding box center [338, 334] width 9 height 9
radio input "true"
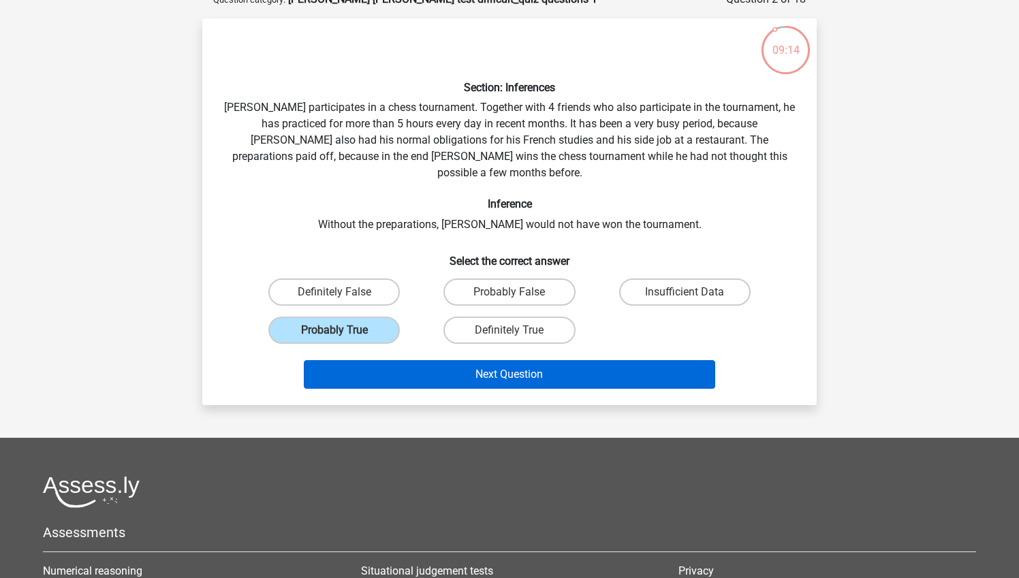
click at [466, 360] on button "Next Question" at bounding box center [510, 374] width 412 height 29
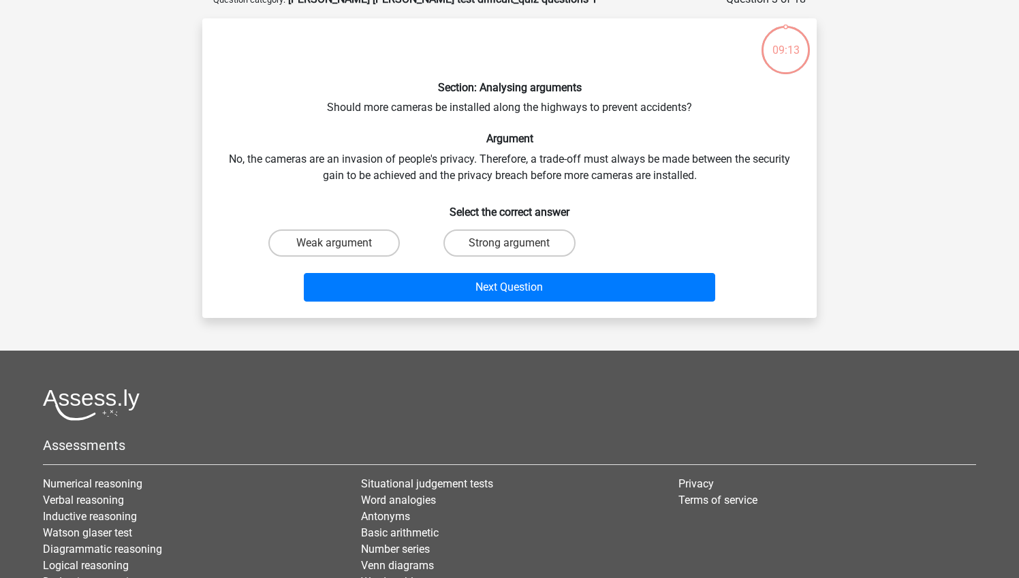
scroll to position [68, 0]
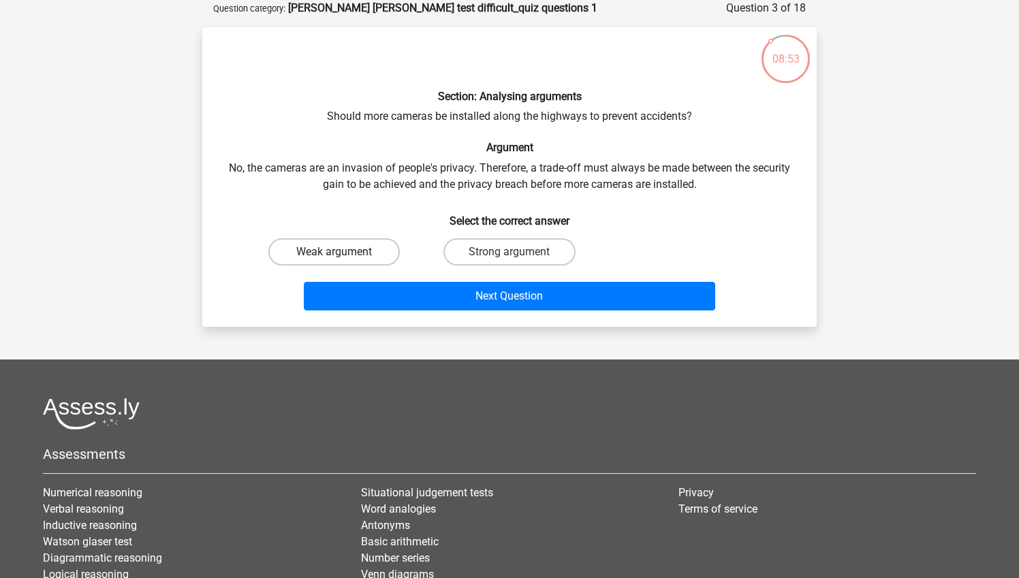
click at [375, 246] on label "Weak argument" at bounding box center [333, 251] width 131 height 27
click at [343, 252] on input "Weak argument" at bounding box center [338, 256] width 9 height 9
radio input "true"
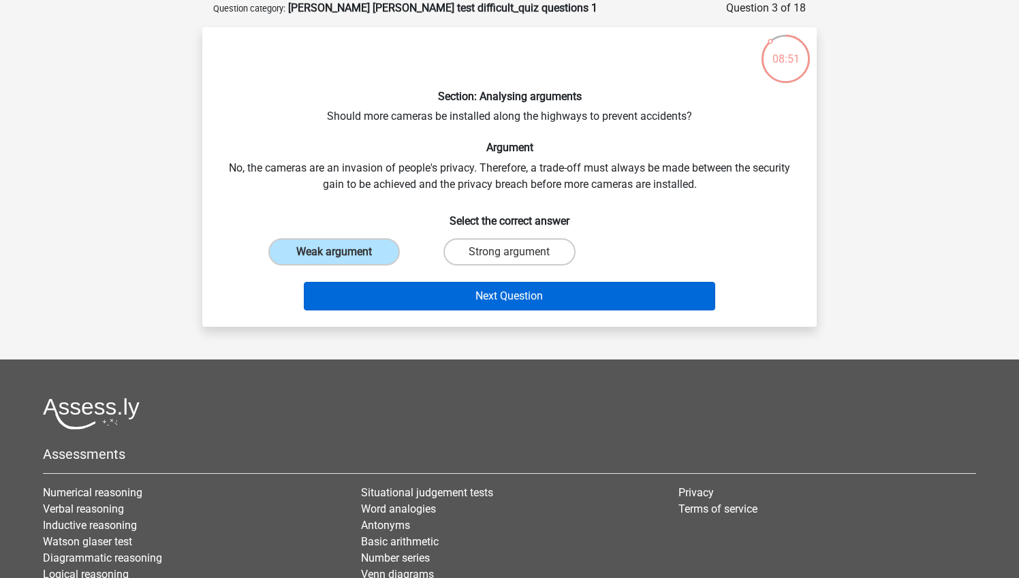
click at [507, 294] on button "Next Question" at bounding box center [510, 296] width 412 height 29
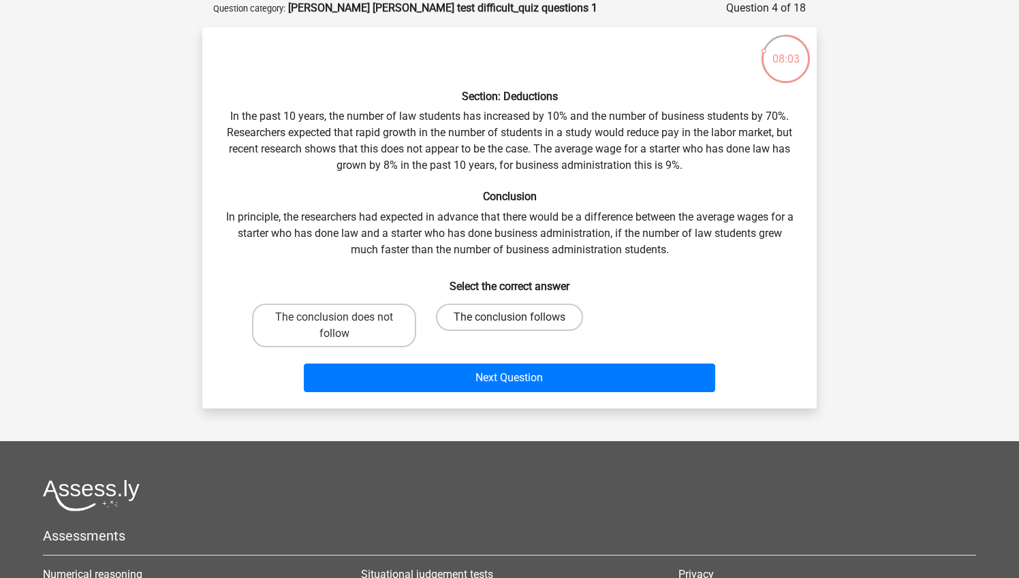
click at [545, 318] on label "The conclusion follows" at bounding box center [509, 317] width 147 height 27
click at [518, 318] on input "The conclusion follows" at bounding box center [513, 321] width 9 height 9
radio input "true"
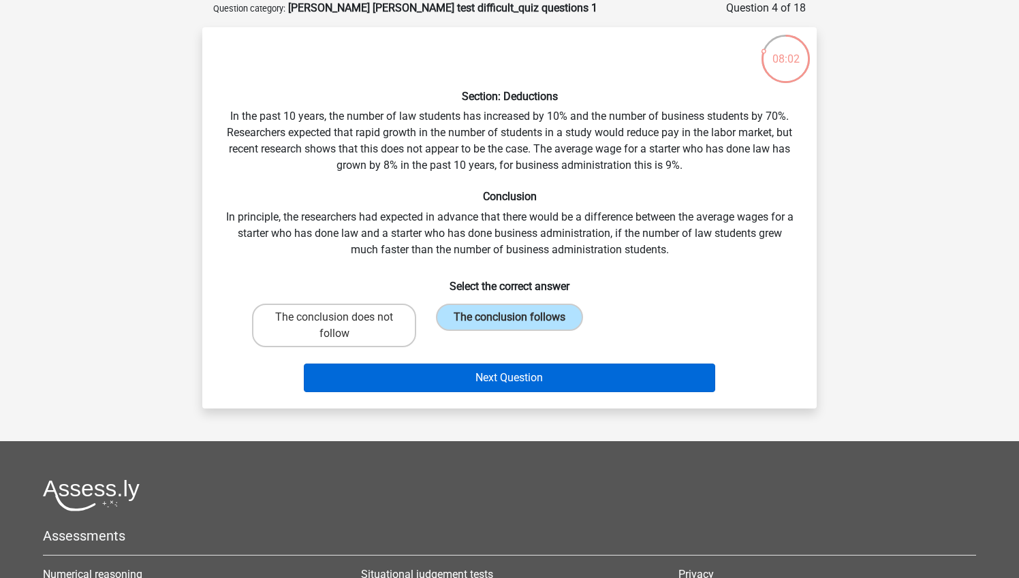
click at [540, 379] on button "Next Question" at bounding box center [510, 378] width 412 height 29
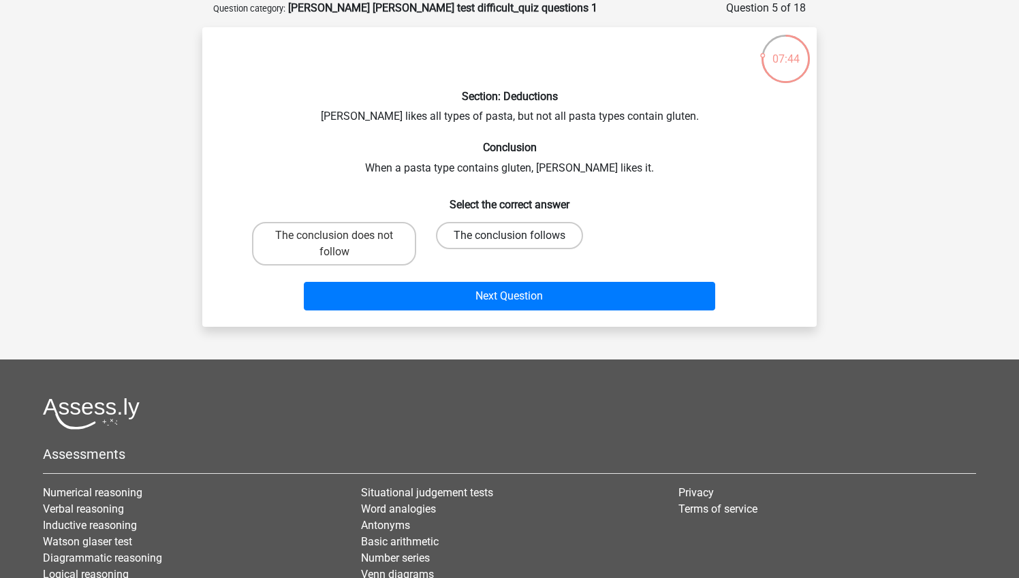
click at [507, 236] on label "The conclusion follows" at bounding box center [509, 235] width 147 height 27
click at [509, 236] on input "The conclusion follows" at bounding box center [513, 240] width 9 height 9
radio input "true"
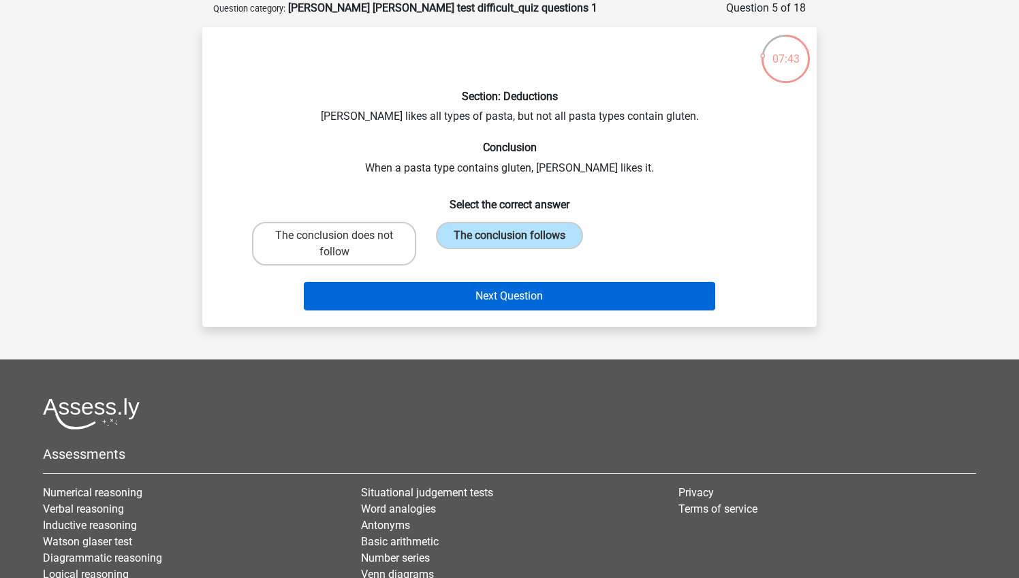
click at [512, 292] on button "Next Question" at bounding box center [510, 296] width 412 height 29
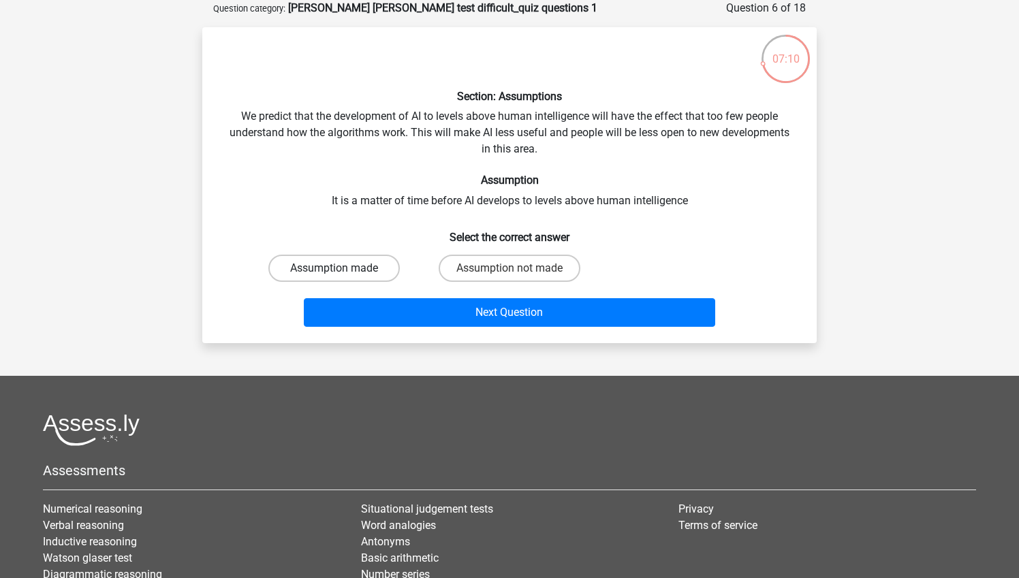
click at [372, 264] on label "Assumption made" at bounding box center [333, 268] width 131 height 27
click at [343, 268] on input "Assumption made" at bounding box center [338, 272] width 9 height 9
radio input "true"
click at [372, 264] on label "Assumption made" at bounding box center [333, 268] width 131 height 27
click at [343, 268] on input "Assumption made" at bounding box center [338, 272] width 9 height 9
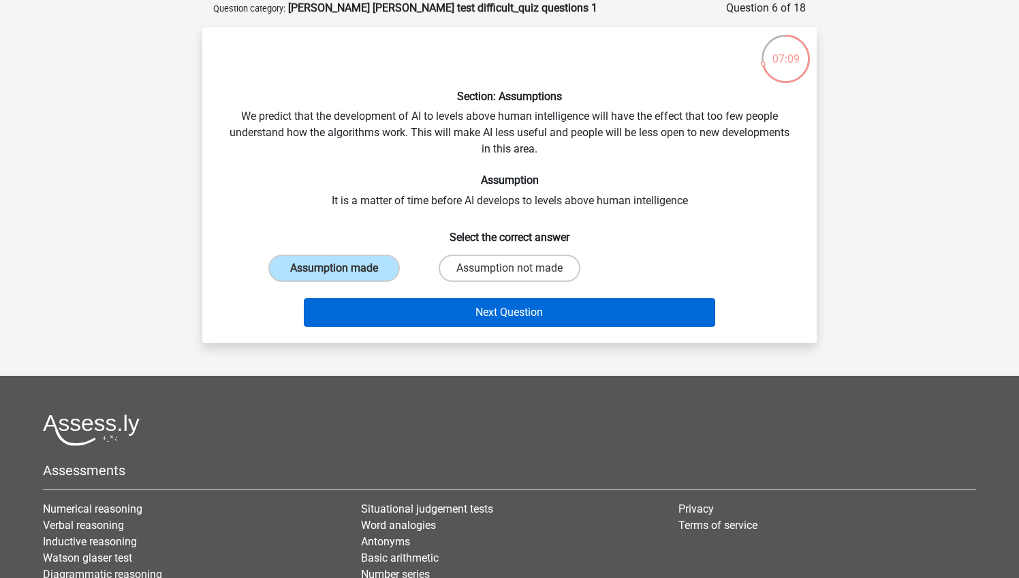
click at [449, 318] on button "Next Question" at bounding box center [510, 312] width 412 height 29
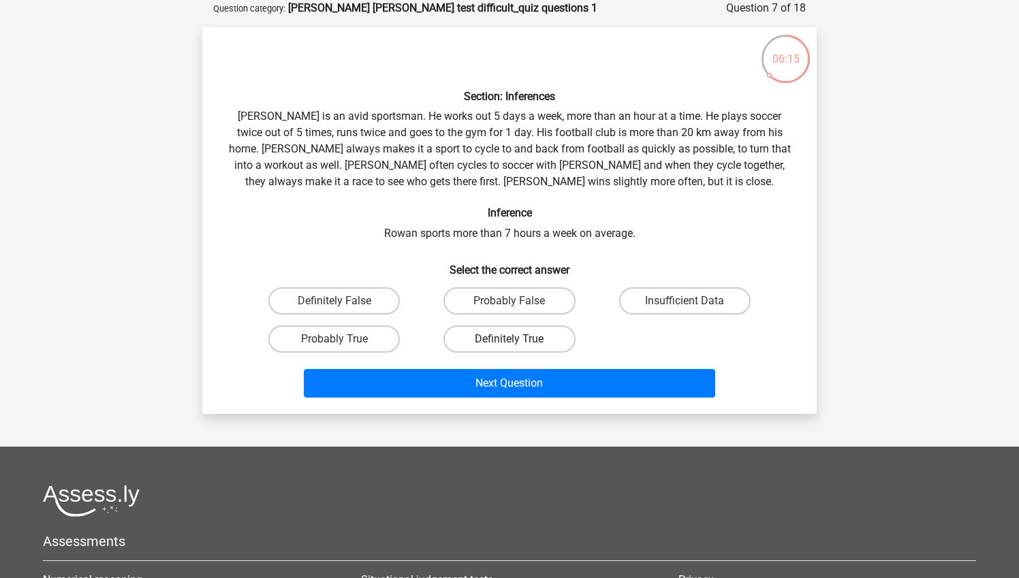
click at [507, 334] on label "Definitely True" at bounding box center [508, 338] width 131 height 27
click at [509, 339] on input "Definitely True" at bounding box center [513, 343] width 9 height 9
radio input "true"
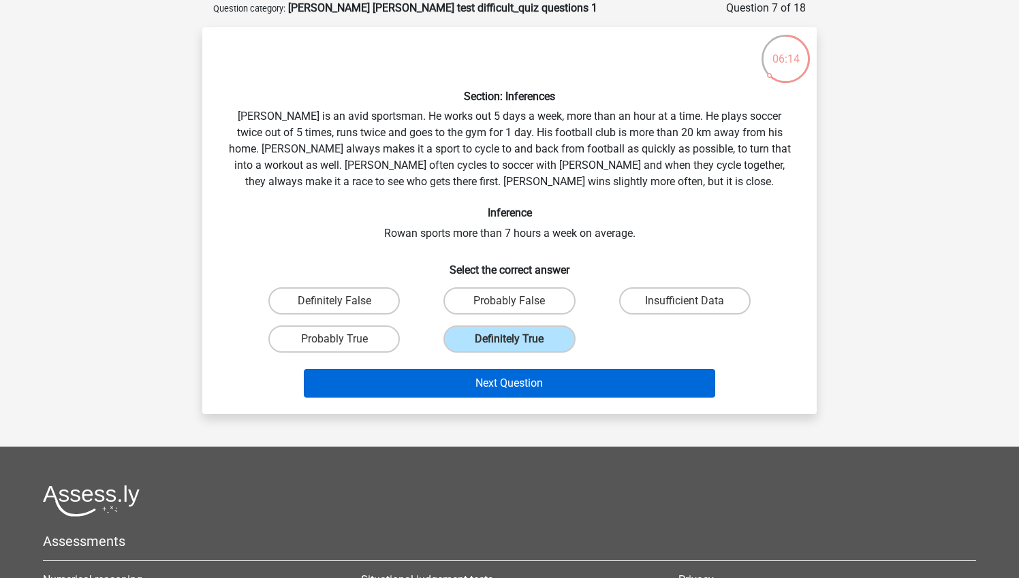
click at [520, 377] on button "Next Question" at bounding box center [510, 383] width 412 height 29
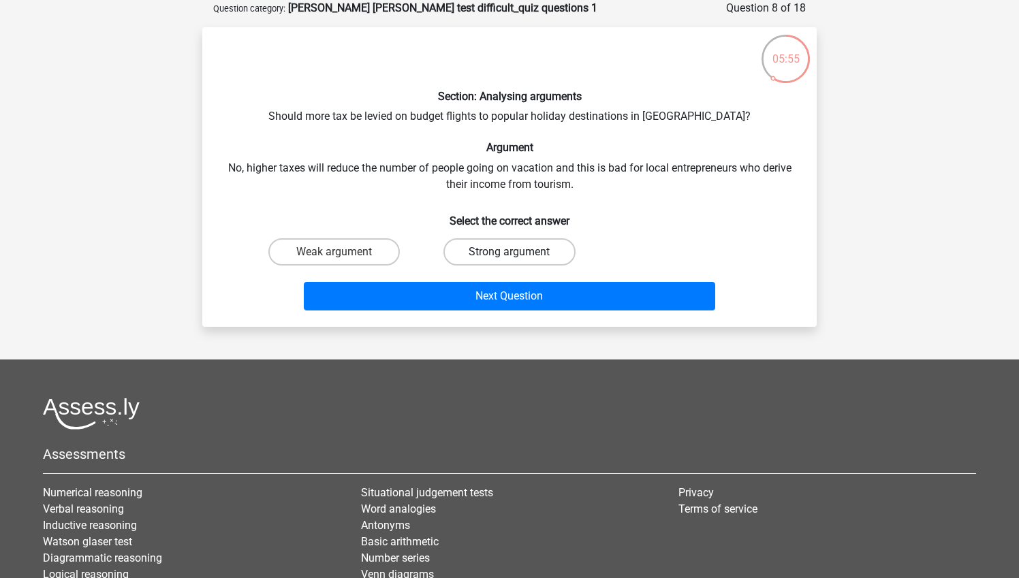
click at [494, 251] on label "Strong argument" at bounding box center [508, 251] width 131 height 27
click at [509, 252] on input "Strong argument" at bounding box center [513, 256] width 9 height 9
radio input "true"
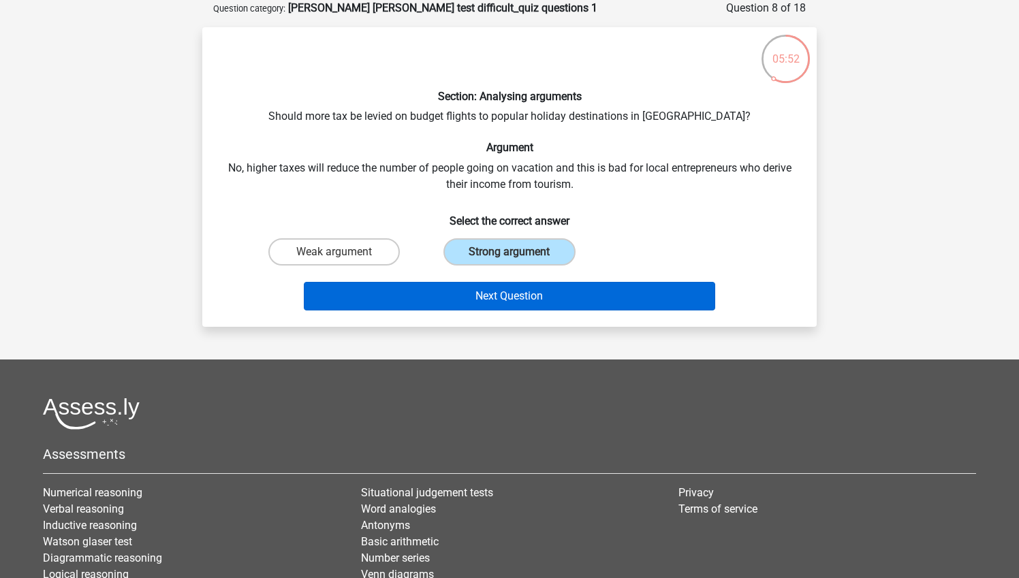
click at [505, 294] on button "Next Question" at bounding box center [510, 296] width 412 height 29
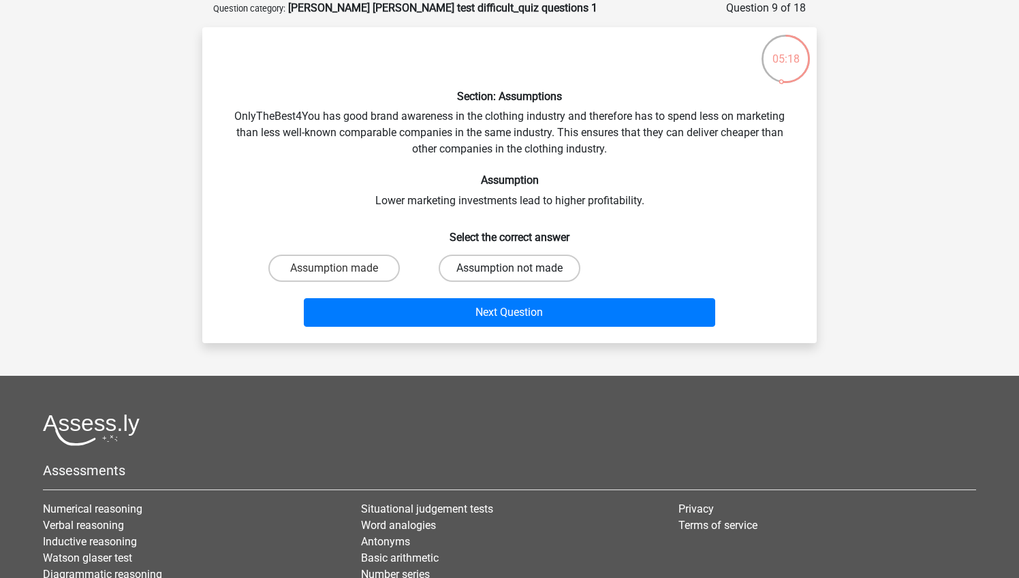
click at [537, 262] on label "Assumption not made" at bounding box center [510, 268] width 142 height 27
click at [518, 268] on input "Assumption not made" at bounding box center [513, 272] width 9 height 9
radio input "true"
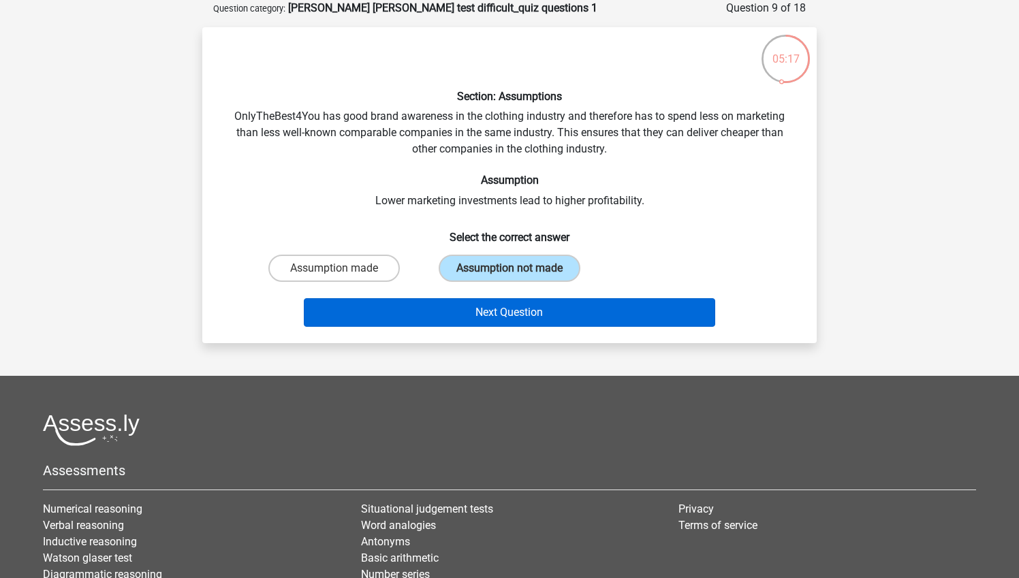
click at [534, 310] on button "Next Question" at bounding box center [510, 312] width 412 height 29
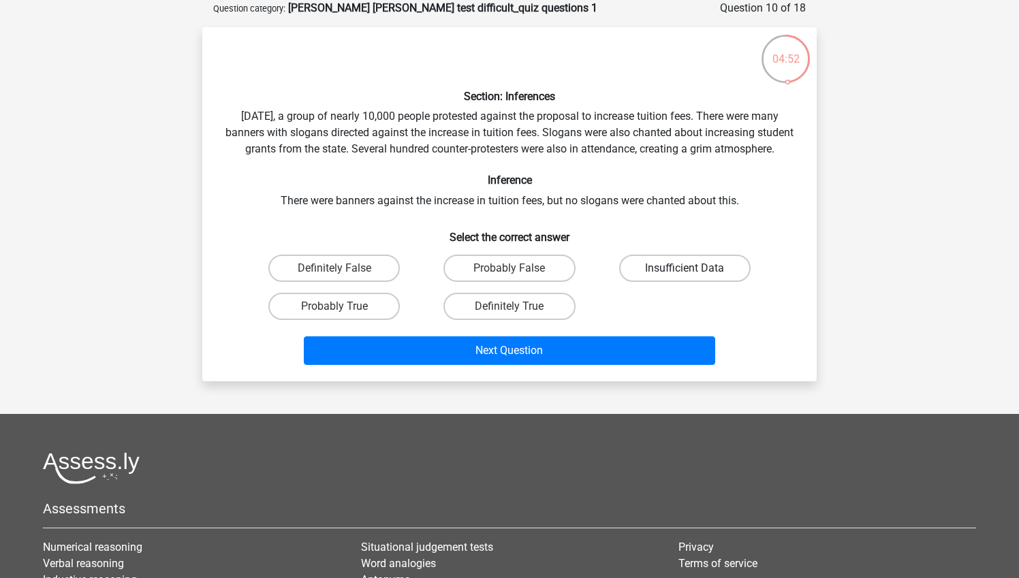
click at [673, 282] on label "Insufficient Data" at bounding box center [684, 268] width 131 height 27
click at [684, 277] on input "Insufficient Data" at bounding box center [688, 272] width 9 height 9
radio input "true"
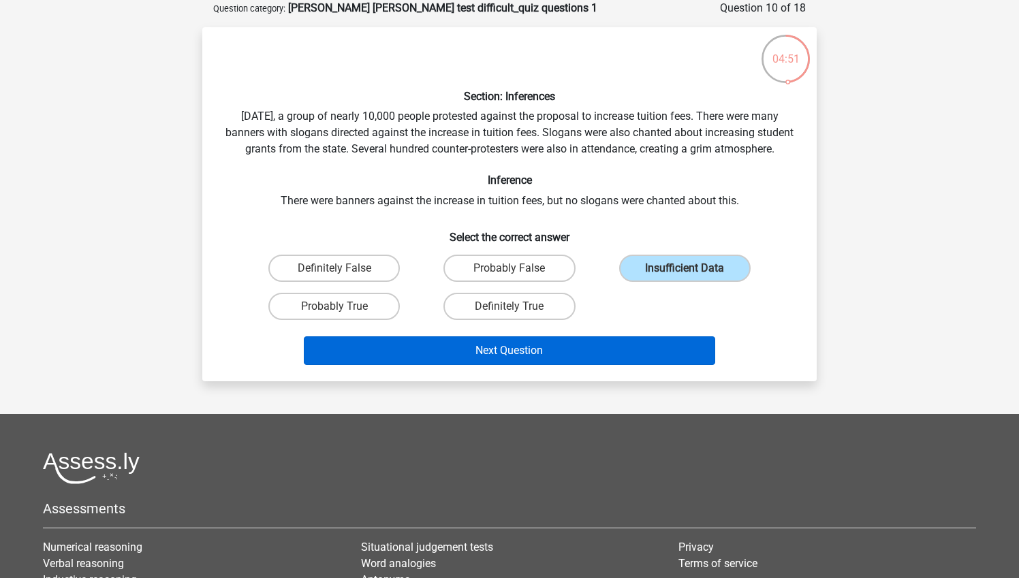
click at [631, 364] on button "Next Question" at bounding box center [510, 350] width 412 height 29
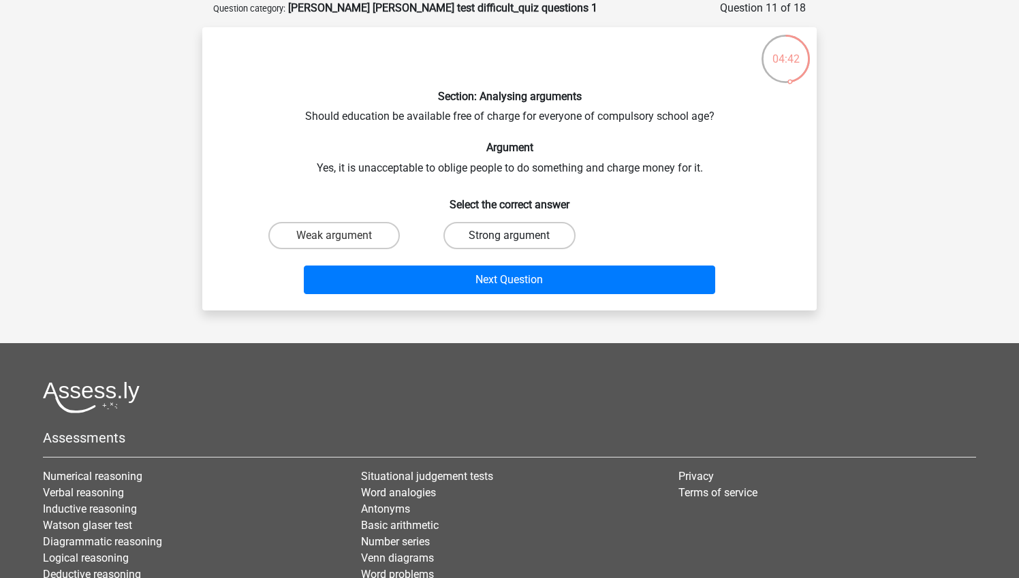
click at [526, 236] on label "Strong argument" at bounding box center [508, 235] width 131 height 27
click at [518, 236] on input "Strong argument" at bounding box center [513, 240] width 9 height 9
radio input "true"
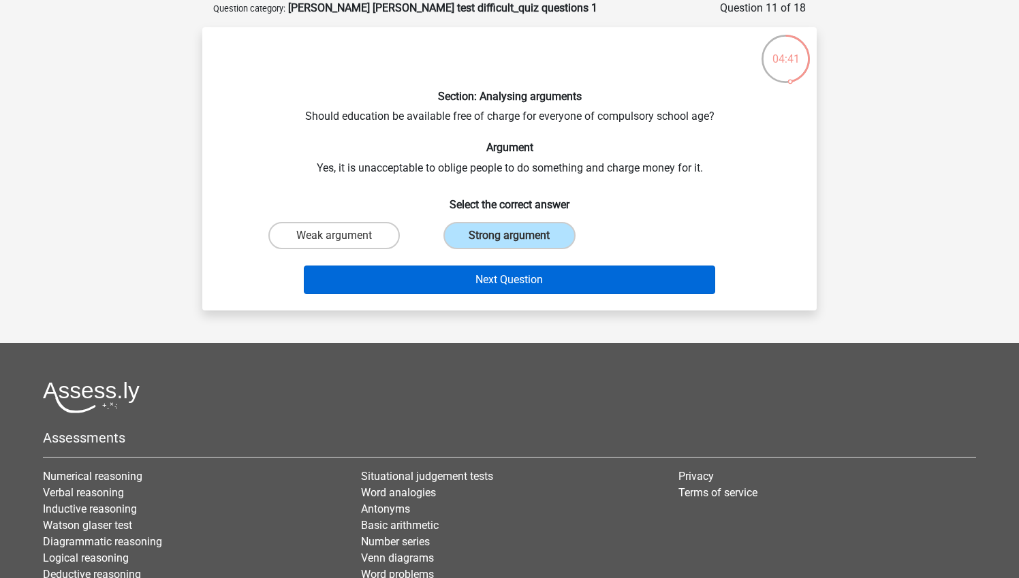
click at [537, 283] on button "Next Question" at bounding box center [510, 280] width 412 height 29
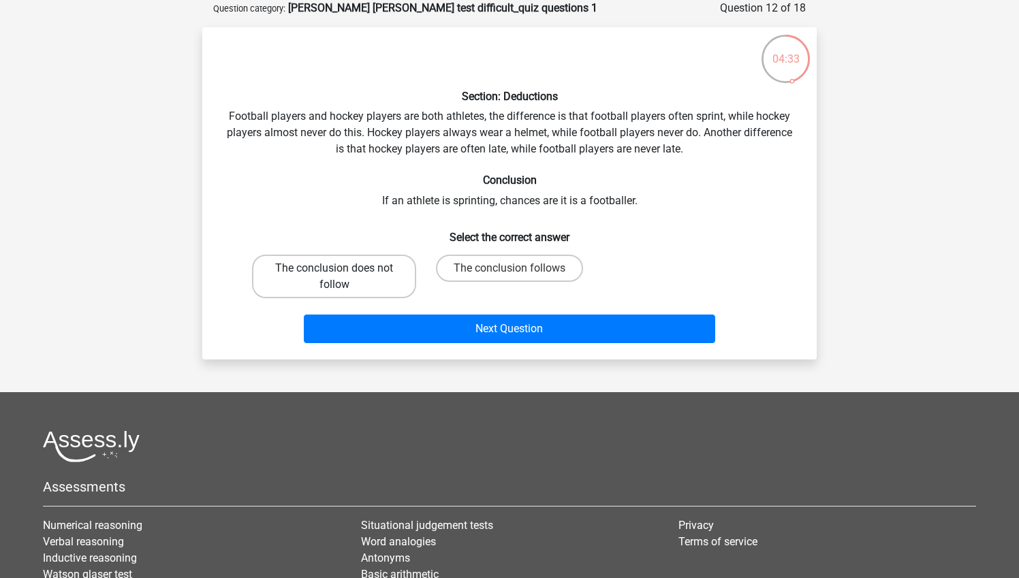
click at [396, 274] on label "The conclusion does not follow" at bounding box center [334, 277] width 164 height 44
click at [343, 274] on input "The conclusion does not follow" at bounding box center [338, 272] width 9 height 9
radio input "true"
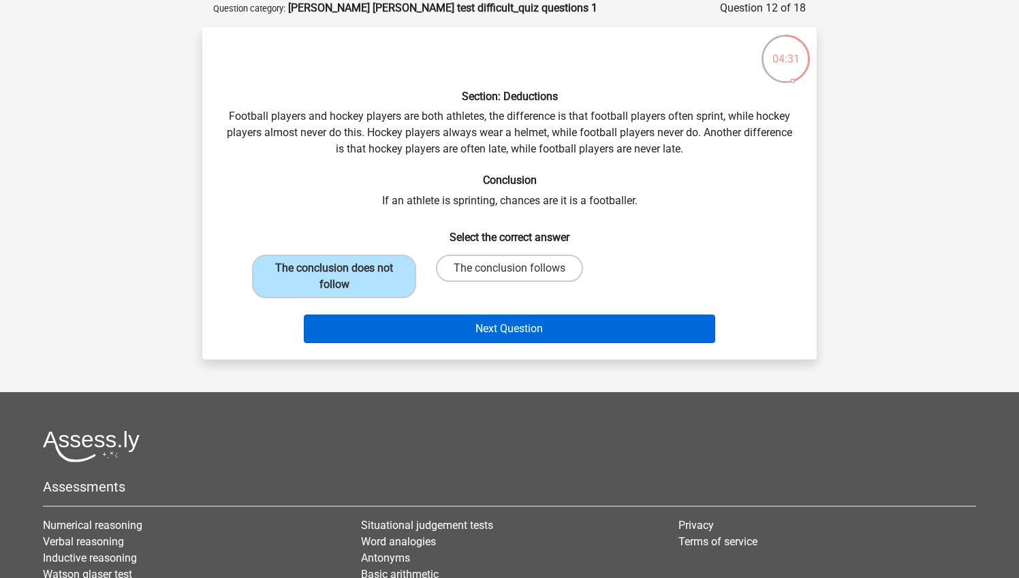
click at [522, 326] on button "Next Question" at bounding box center [510, 329] width 412 height 29
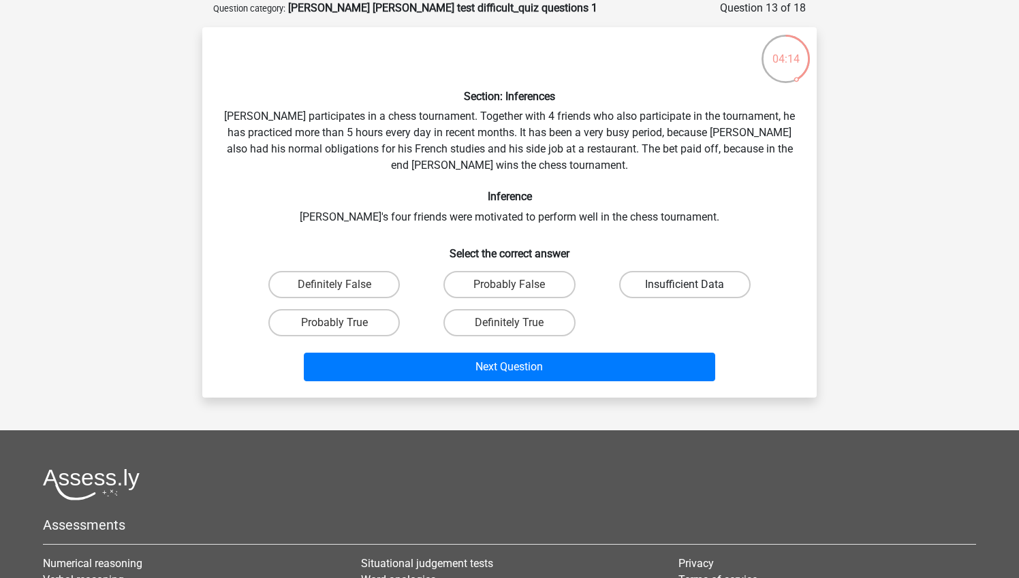
click at [674, 284] on label "Insufficient Data" at bounding box center [684, 284] width 131 height 27
click at [684, 285] on input "Insufficient Data" at bounding box center [688, 289] width 9 height 9
radio input "true"
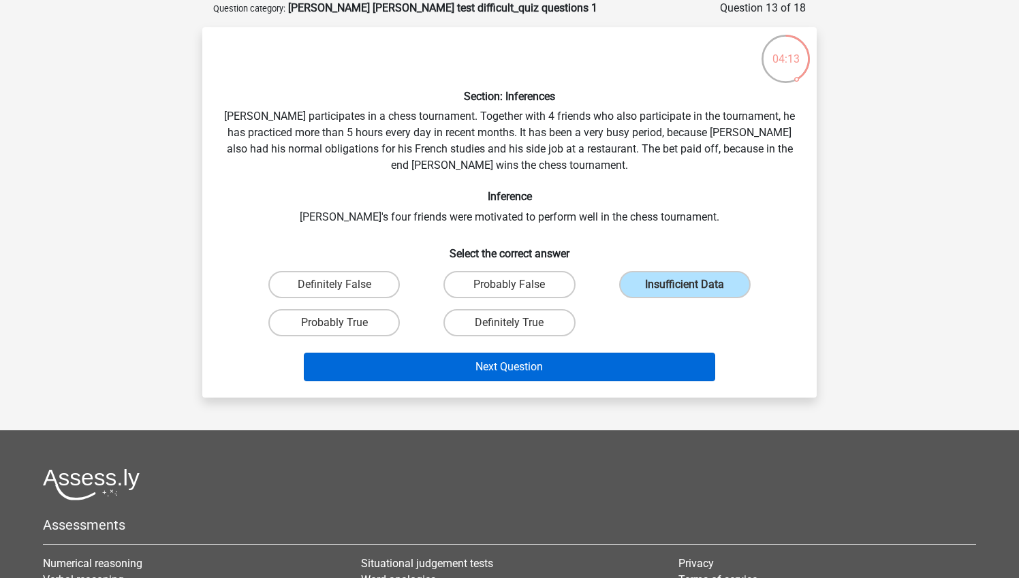
click at [637, 366] on button "Next Question" at bounding box center [510, 367] width 412 height 29
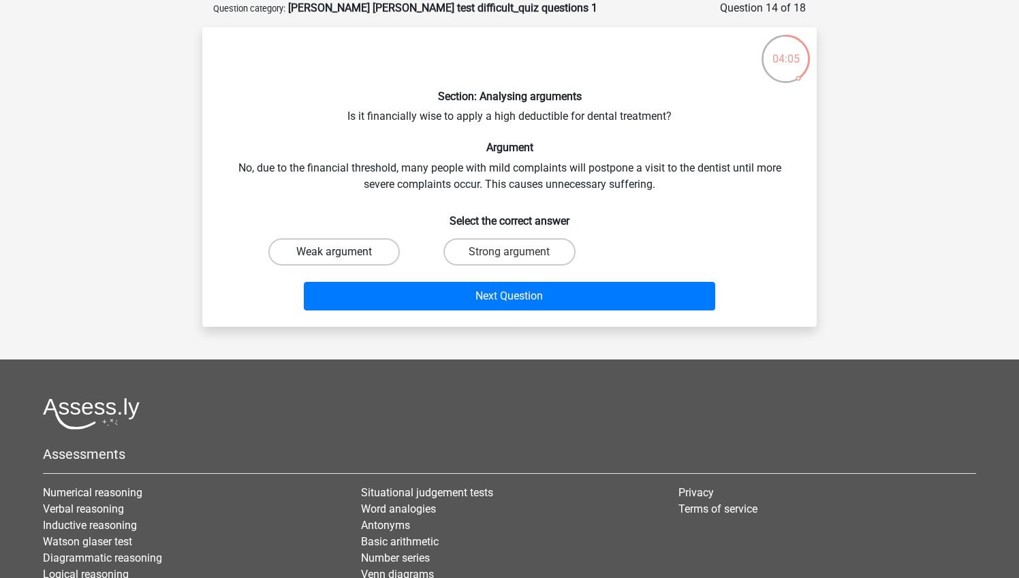
click at [351, 251] on label "Weak argument" at bounding box center [333, 251] width 131 height 27
click at [343, 252] on input "Weak argument" at bounding box center [338, 256] width 9 height 9
radio input "true"
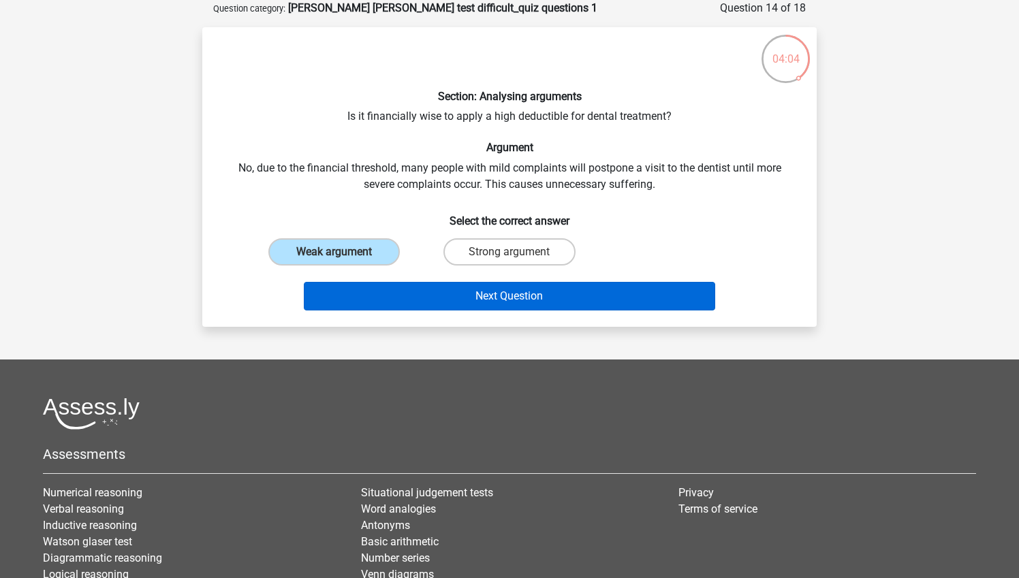
click at [507, 291] on button "Next Question" at bounding box center [510, 296] width 412 height 29
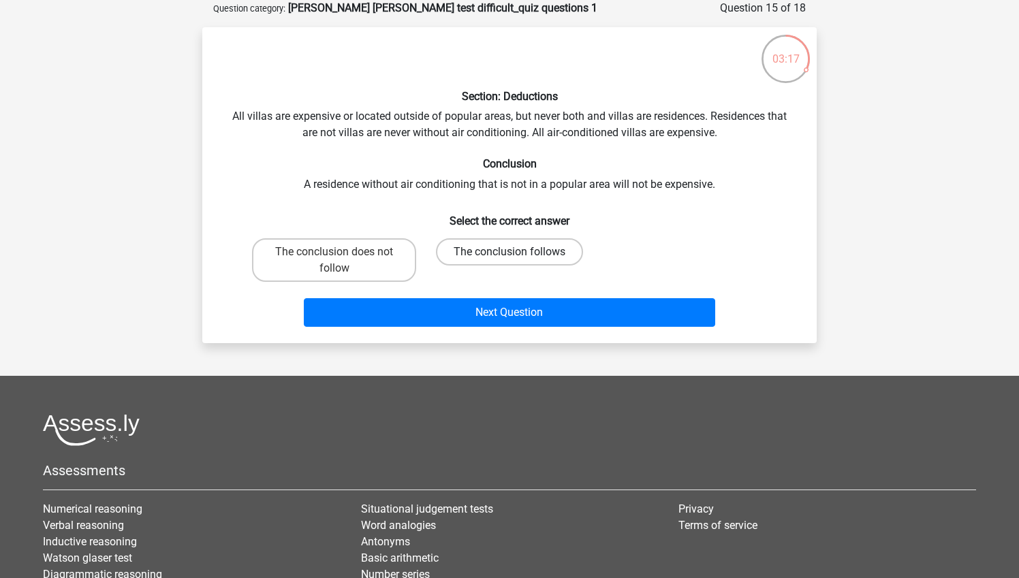
click at [485, 247] on label "The conclusion follows" at bounding box center [509, 251] width 147 height 27
click at [509, 252] on input "The conclusion follows" at bounding box center [513, 256] width 9 height 9
radio input "true"
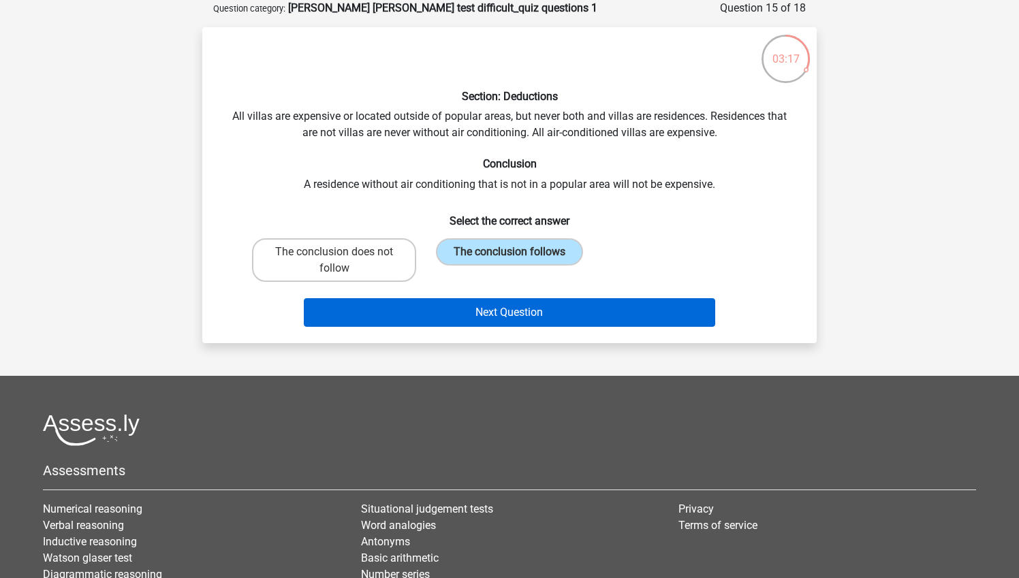
click at [504, 315] on button "Next Question" at bounding box center [510, 312] width 412 height 29
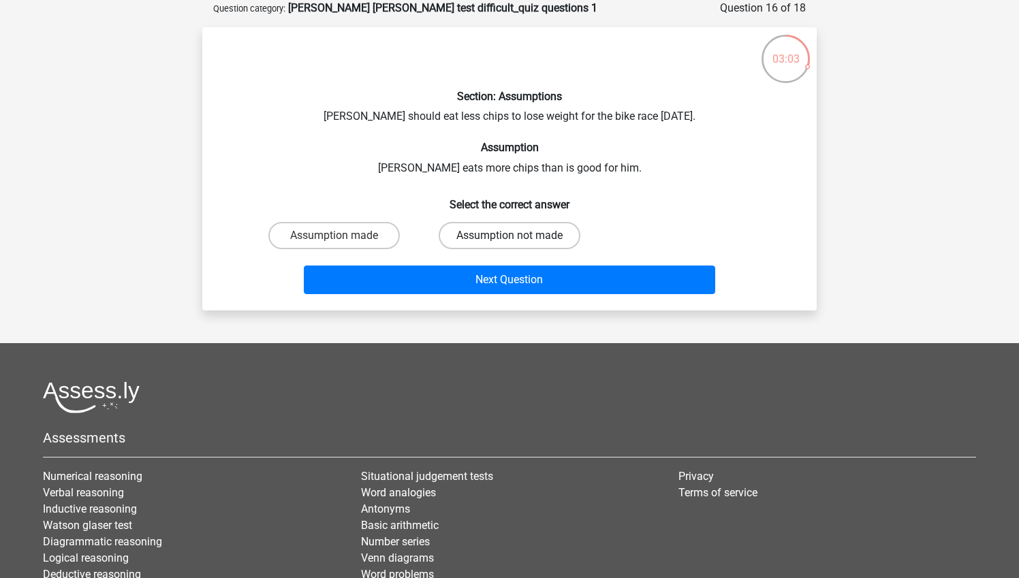
click at [475, 236] on label "Assumption not made" at bounding box center [510, 235] width 142 height 27
click at [509, 236] on input "Assumption not made" at bounding box center [513, 240] width 9 height 9
radio input "true"
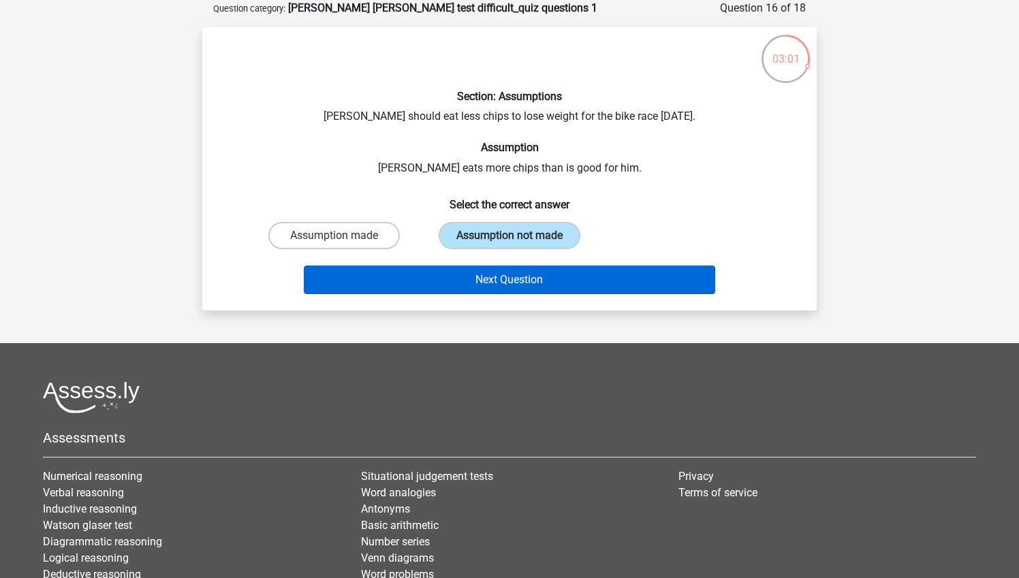
click at [489, 283] on button "Next Question" at bounding box center [510, 280] width 412 height 29
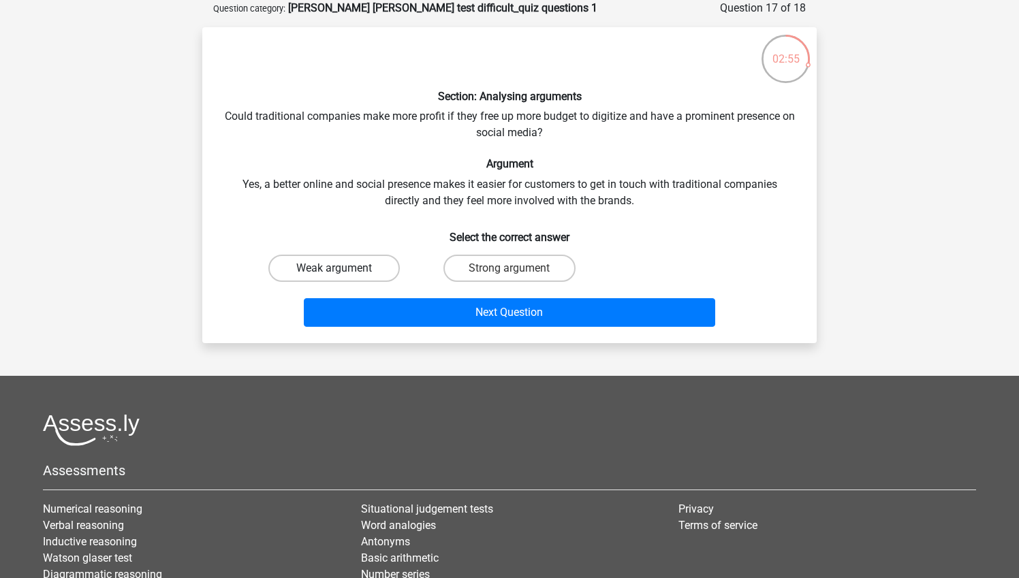
click at [379, 270] on label "Weak argument" at bounding box center [333, 268] width 131 height 27
click at [343, 270] on input "Weak argument" at bounding box center [338, 272] width 9 height 9
radio input "true"
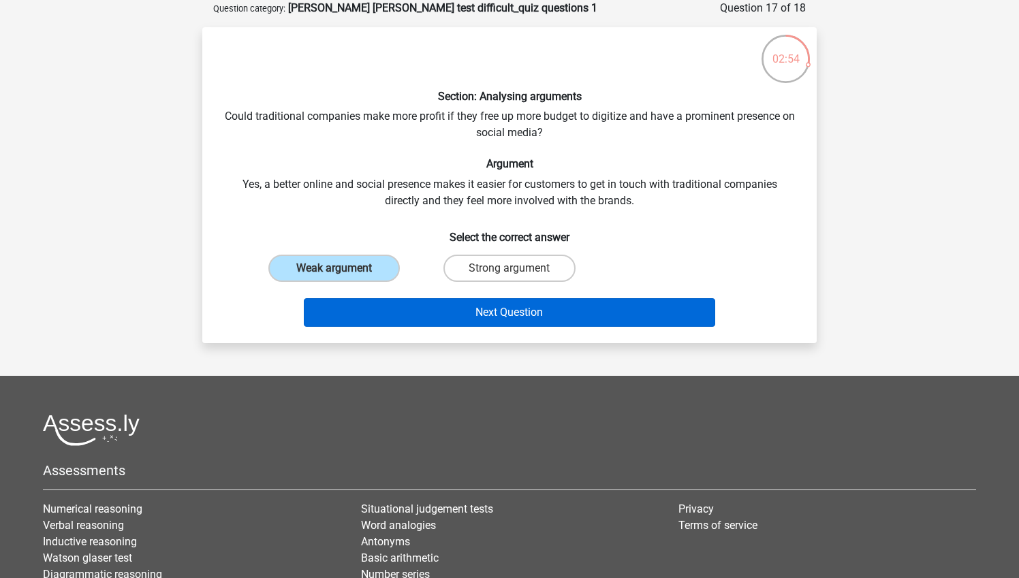
click at [531, 310] on button "Next Question" at bounding box center [510, 312] width 412 height 29
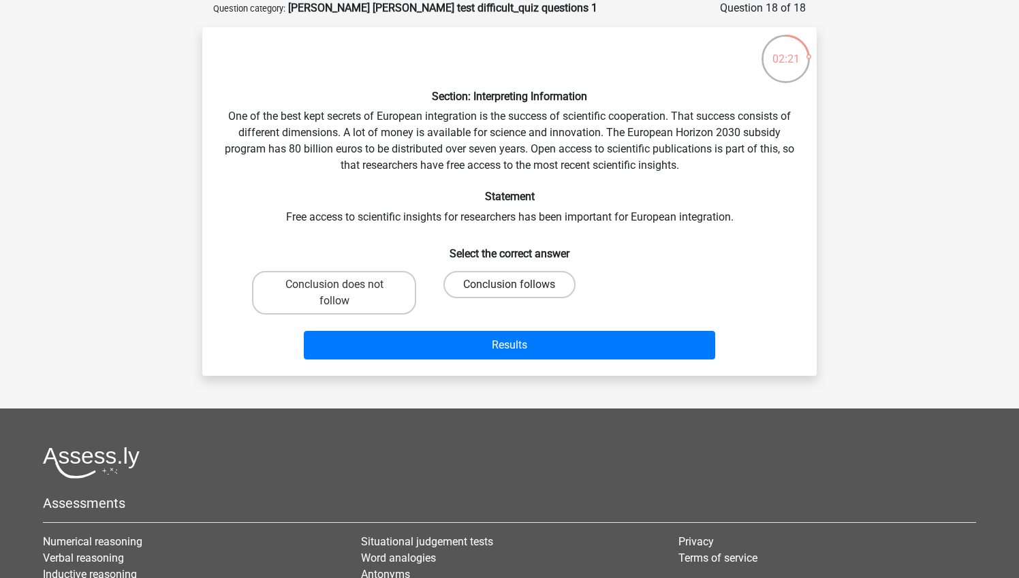
click at [541, 279] on label "Conclusion follows" at bounding box center [508, 284] width 131 height 27
click at [518, 285] on input "Conclusion follows" at bounding box center [513, 289] width 9 height 9
radio input "true"
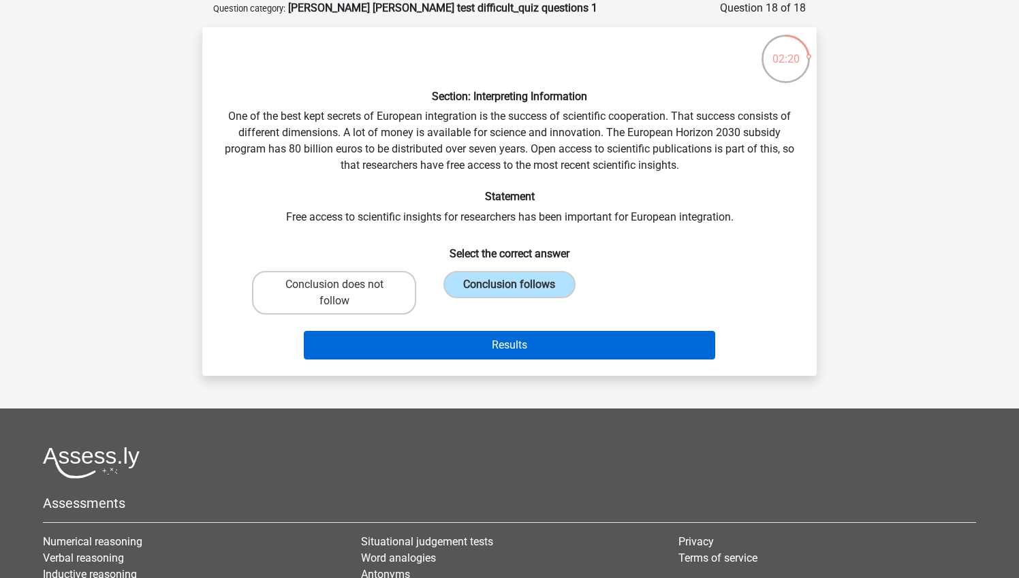
click at [536, 347] on button "Results" at bounding box center [510, 345] width 412 height 29
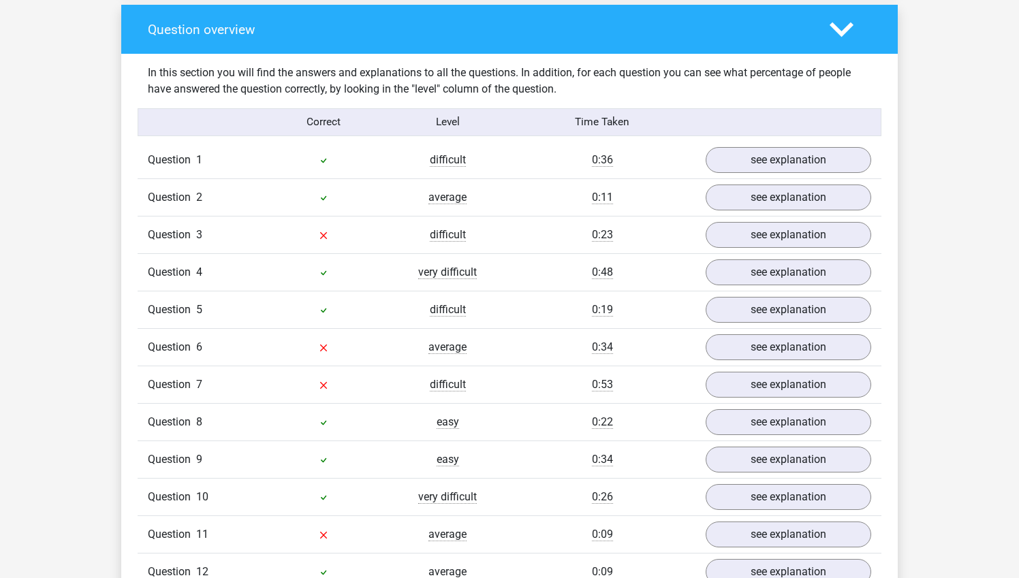
scroll to position [1030, 0]
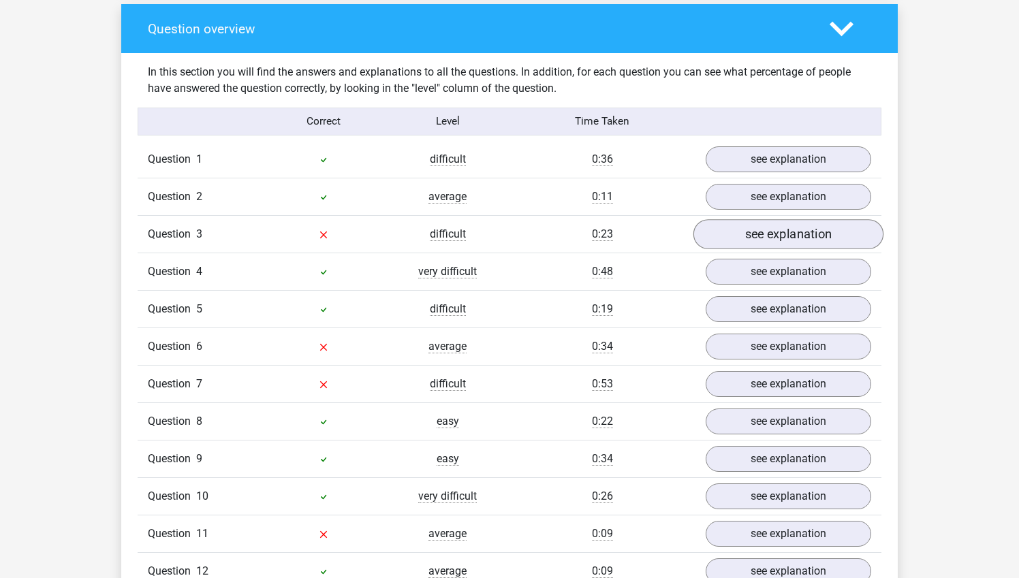
click at [730, 219] on link "see explanation" at bounding box center [788, 234] width 190 height 30
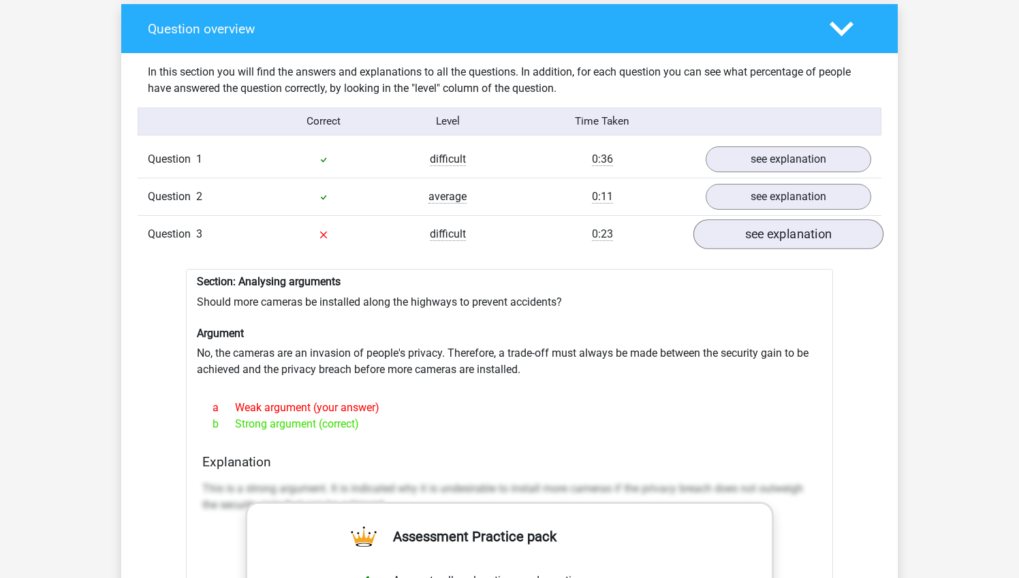
click at [730, 219] on link "see explanation" at bounding box center [788, 234] width 190 height 30
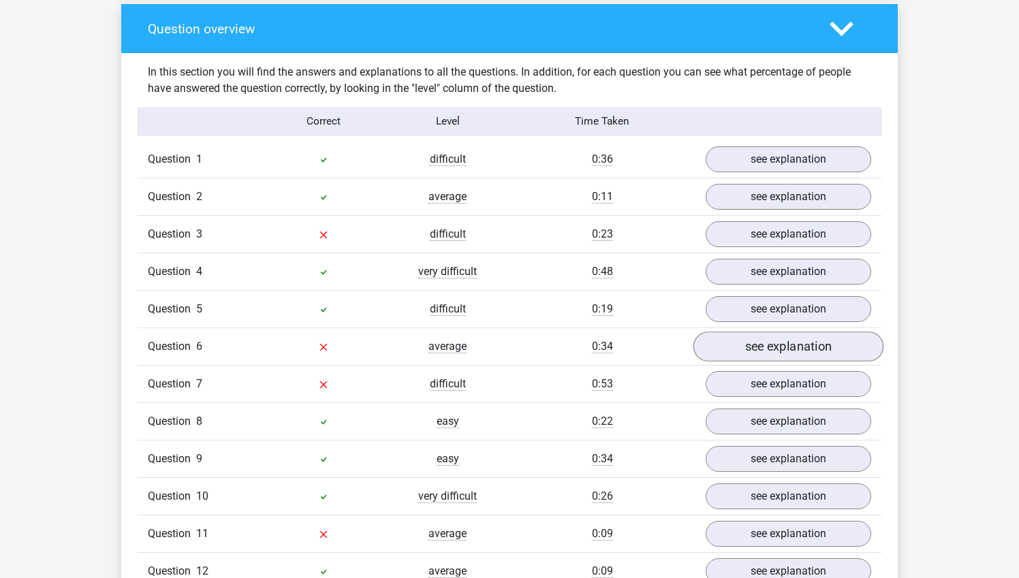
click at [750, 332] on link "see explanation" at bounding box center [788, 347] width 190 height 30
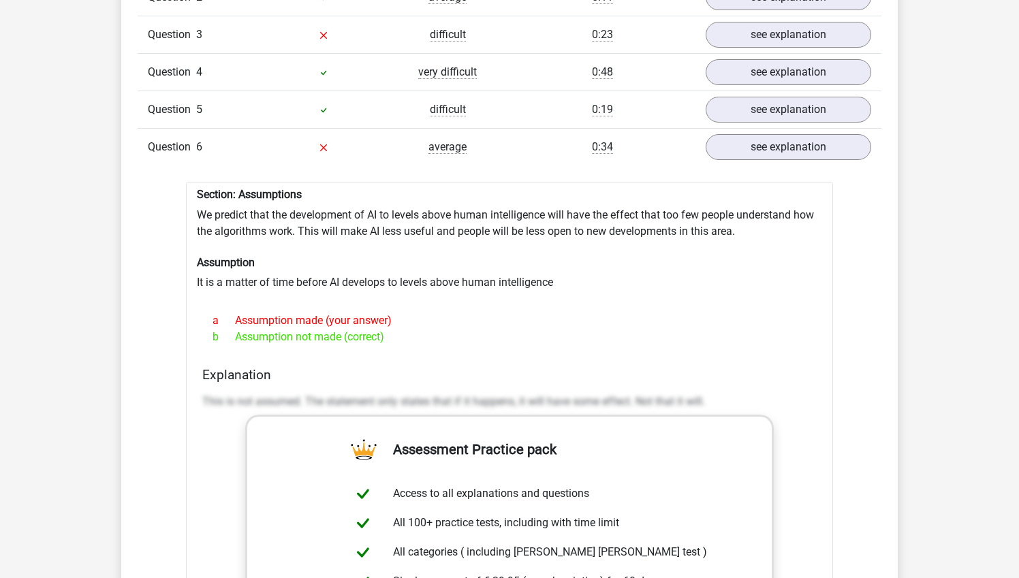
scroll to position [1230, 0]
click at [751, 131] on link "see explanation" at bounding box center [788, 146] width 190 height 30
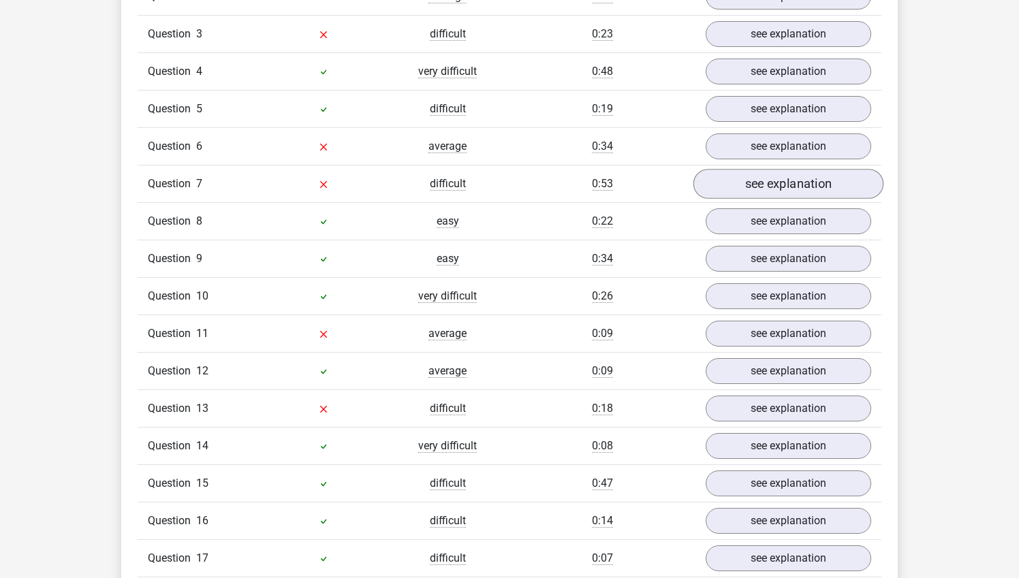
click at [758, 172] on link "see explanation" at bounding box center [788, 184] width 190 height 30
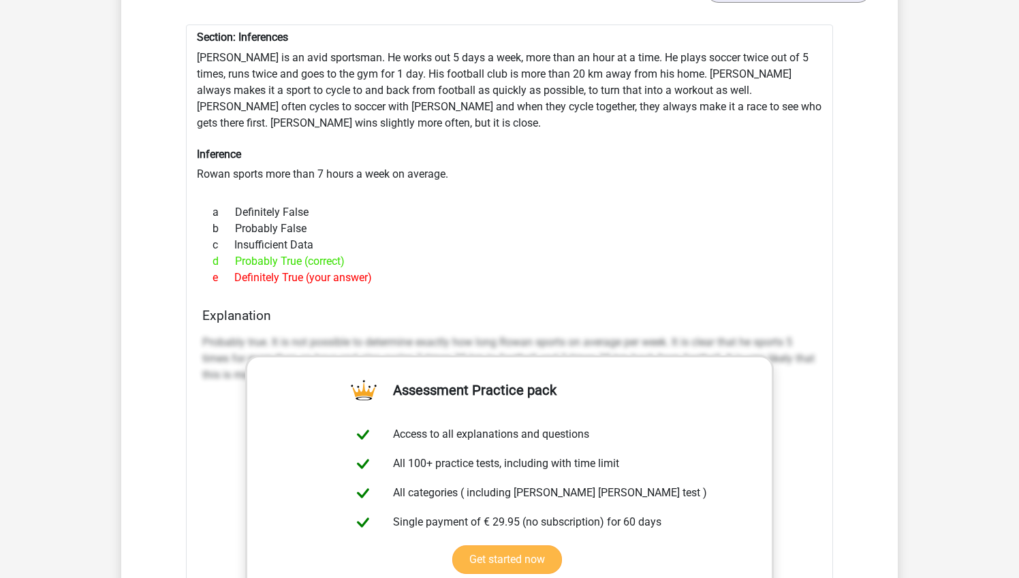
scroll to position [1301, 0]
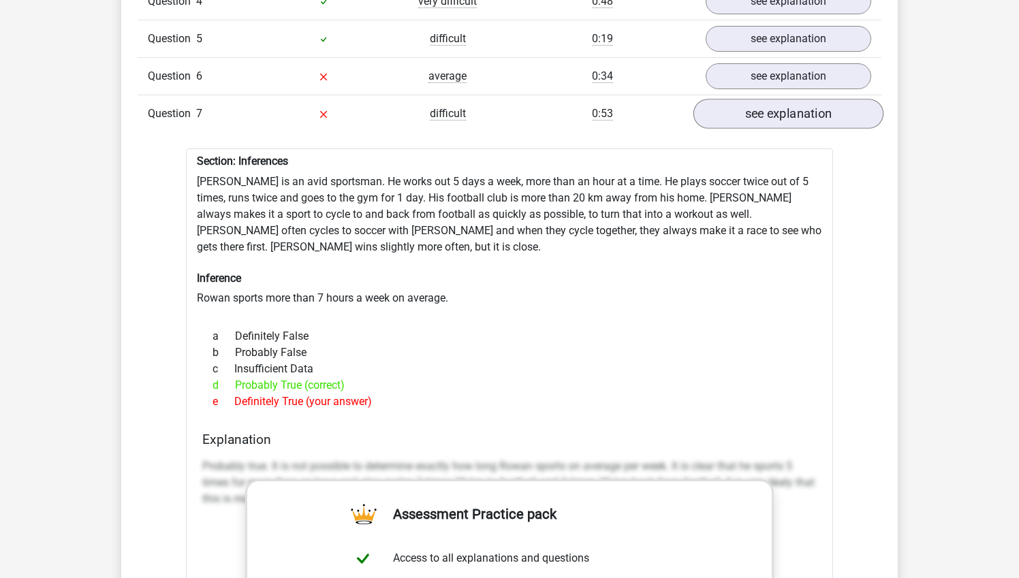
click at [776, 99] on link "see explanation" at bounding box center [788, 114] width 190 height 30
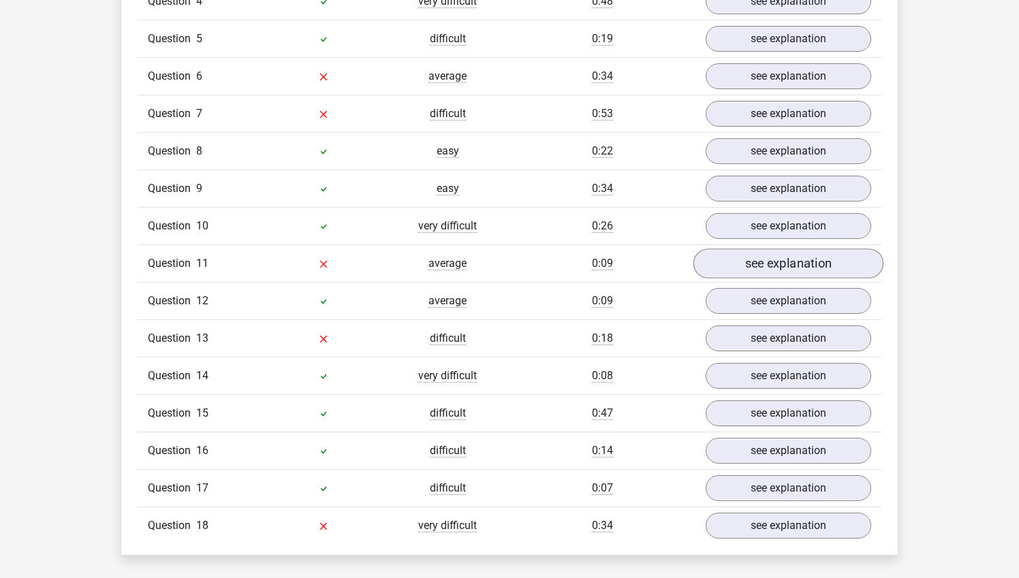
click at [761, 249] on link "see explanation" at bounding box center [788, 264] width 190 height 30
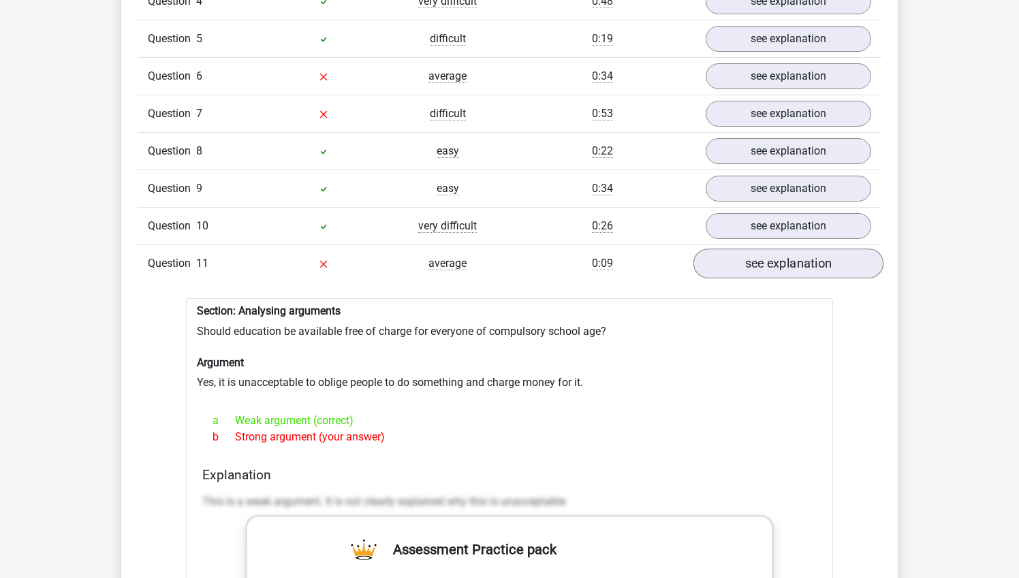
click at [761, 249] on link "see explanation" at bounding box center [788, 264] width 190 height 30
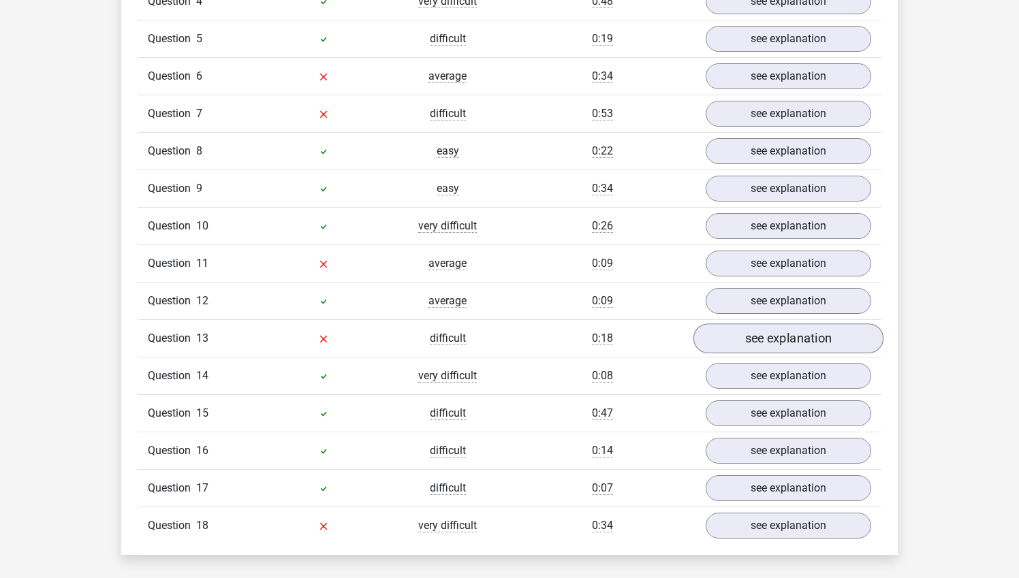
click at [763, 323] on link "see explanation" at bounding box center [788, 338] width 190 height 30
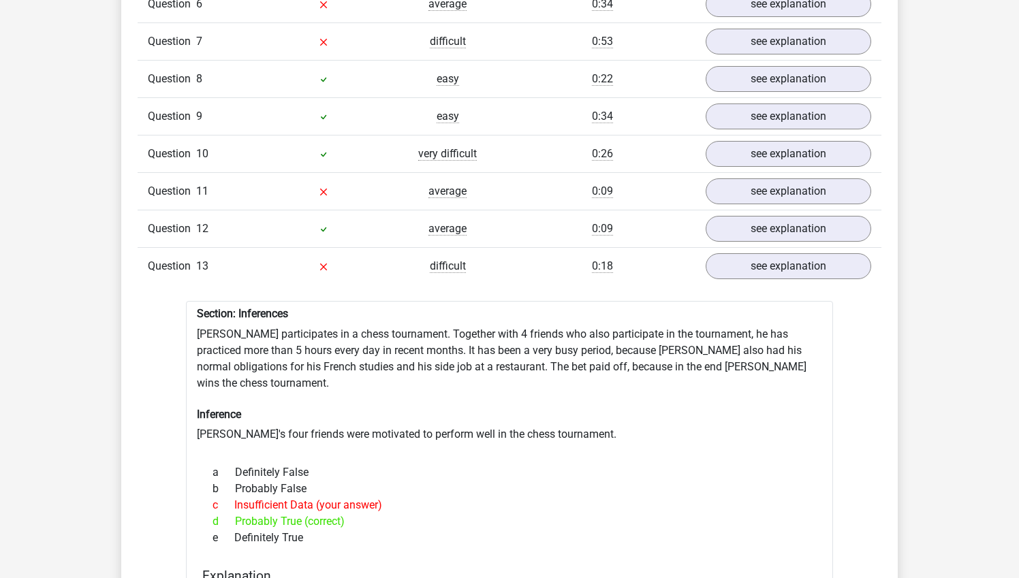
scroll to position [1371, 0]
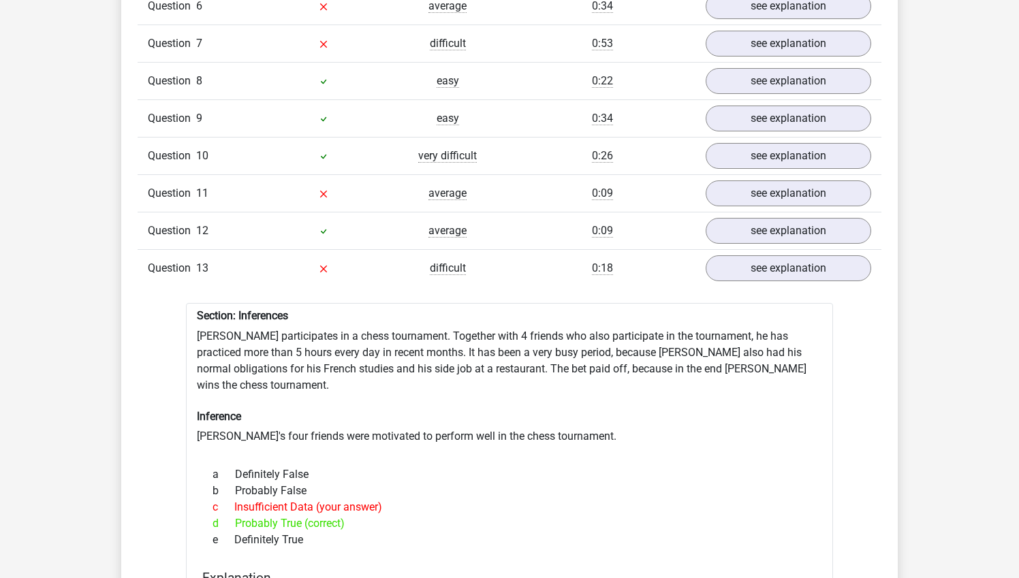
click at [784, 253] on link "see explanation" at bounding box center [788, 268] width 190 height 30
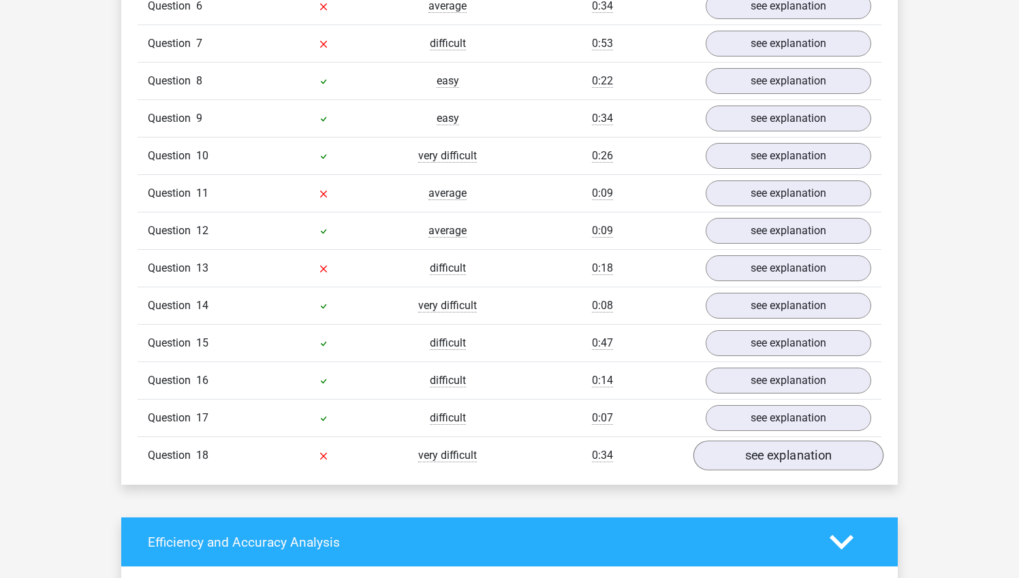
click at [786, 441] on link "see explanation" at bounding box center [788, 456] width 190 height 30
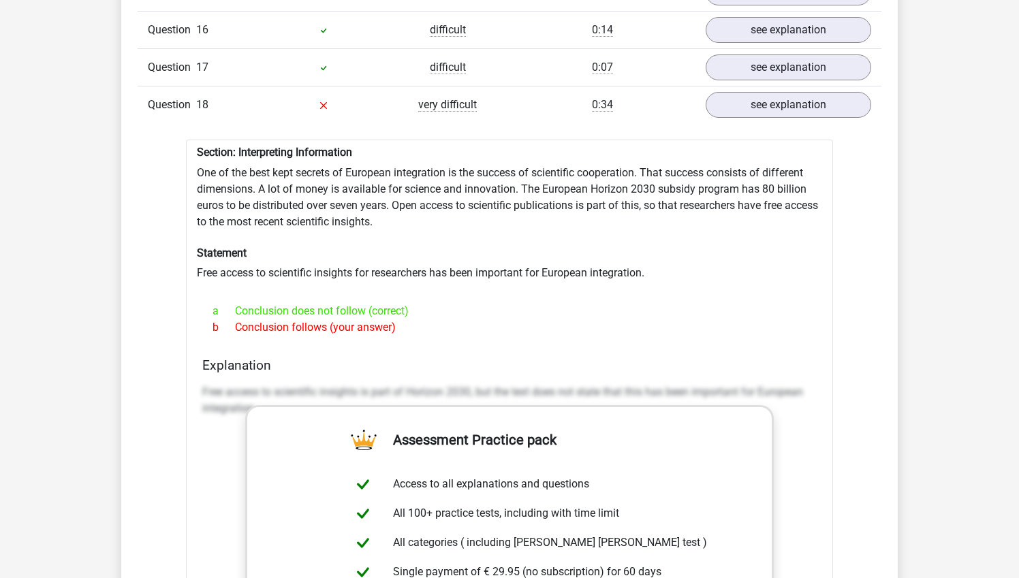
scroll to position [1696, 0]
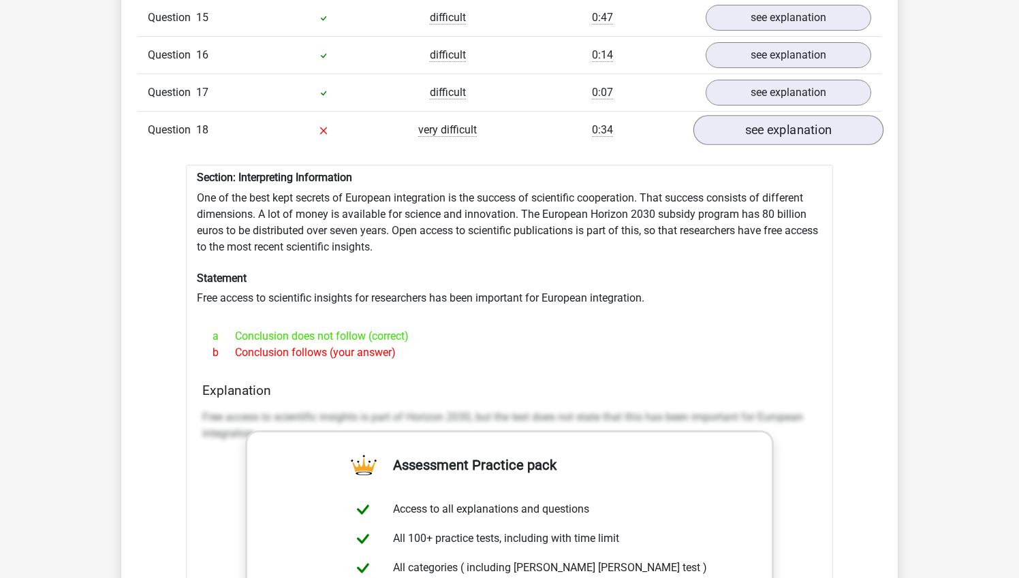
click at [785, 115] on link "see explanation" at bounding box center [788, 130] width 190 height 30
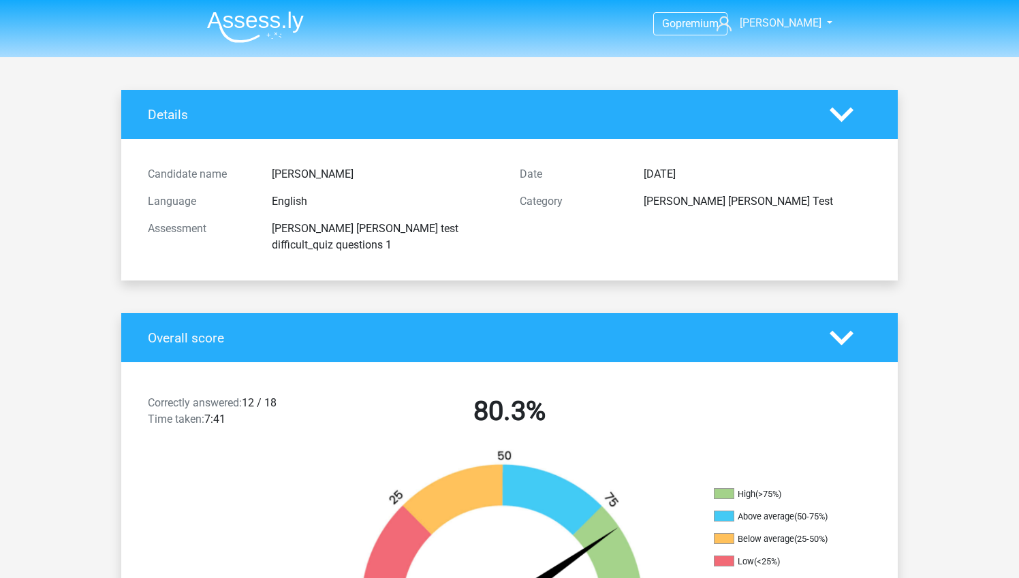
scroll to position [0, 0]
